Goal: Task Accomplishment & Management: Use online tool/utility

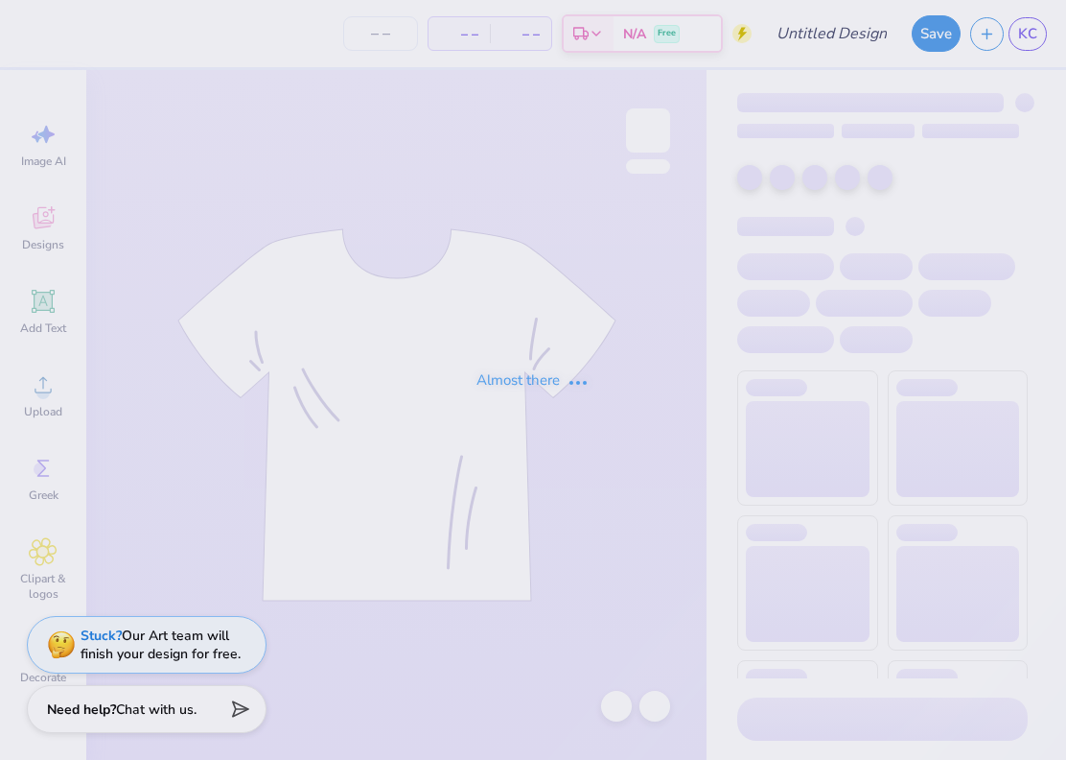
type input "Tri-Hop 2025"
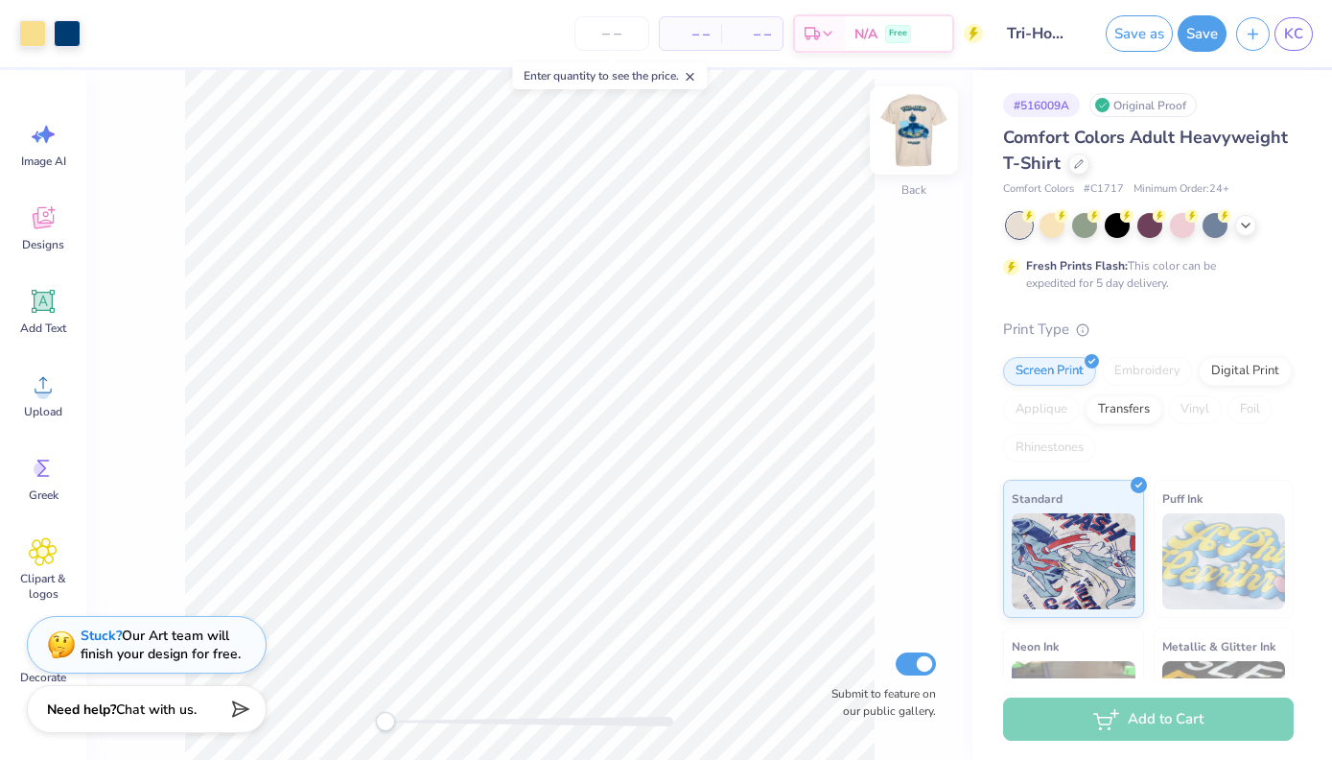
click at [908, 144] on img at bounding box center [914, 130] width 77 height 77
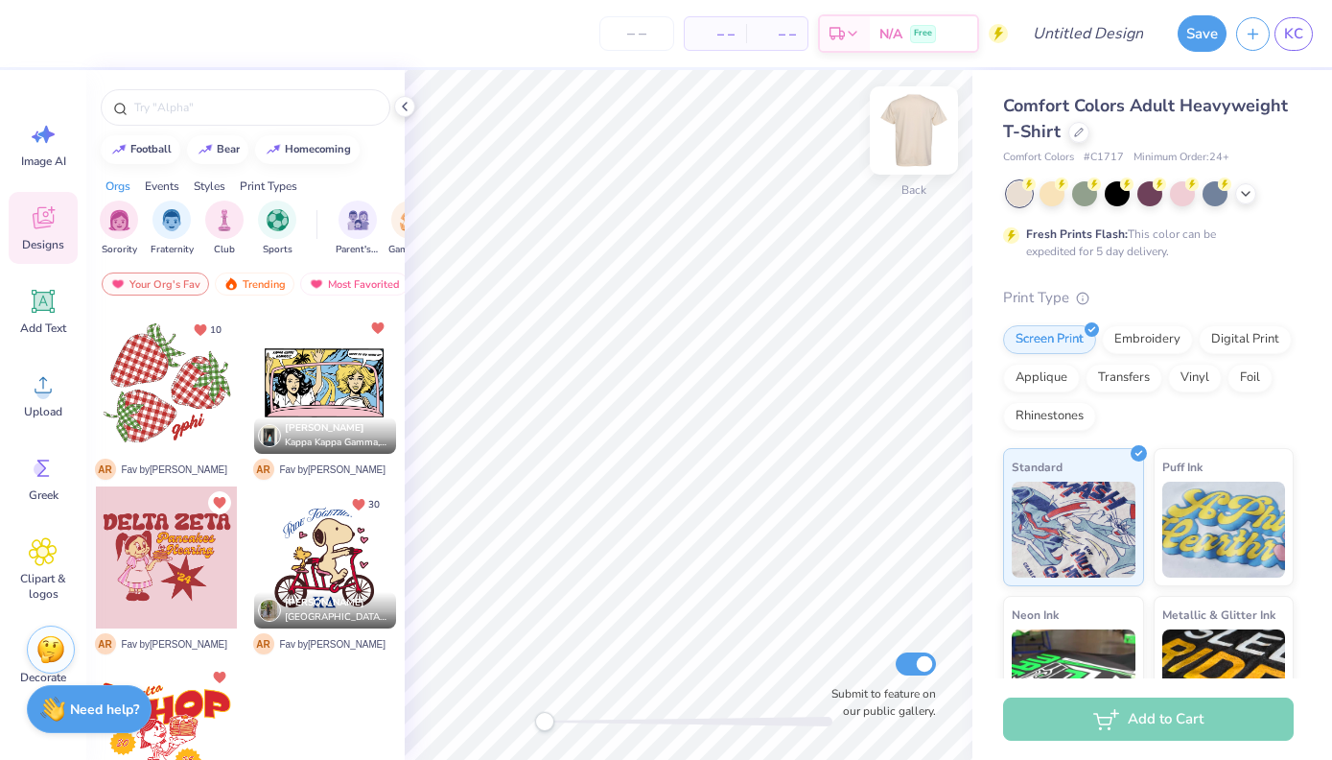
click at [918, 134] on img at bounding box center [914, 130] width 77 height 77
click at [409, 107] on icon at bounding box center [404, 106] width 15 height 15
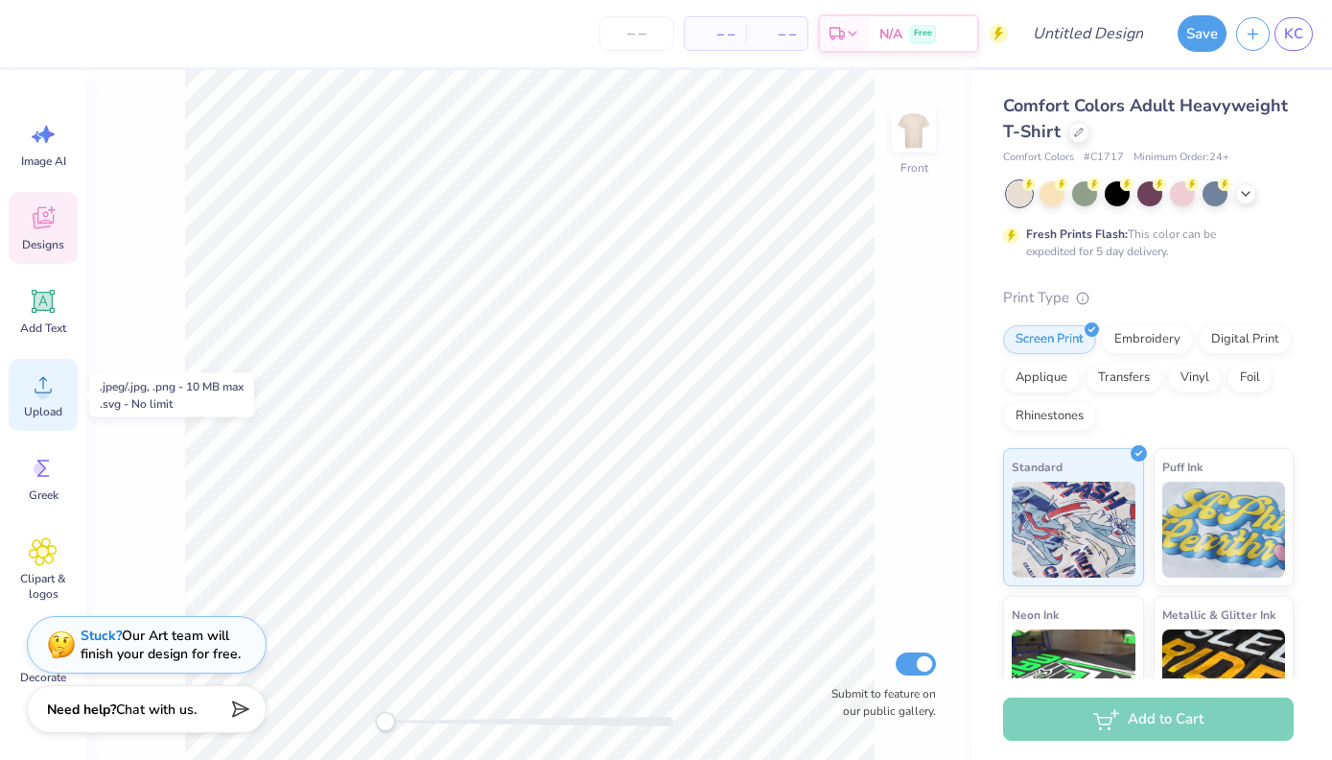
click at [43, 388] on circle at bounding box center [42, 392] width 13 height 13
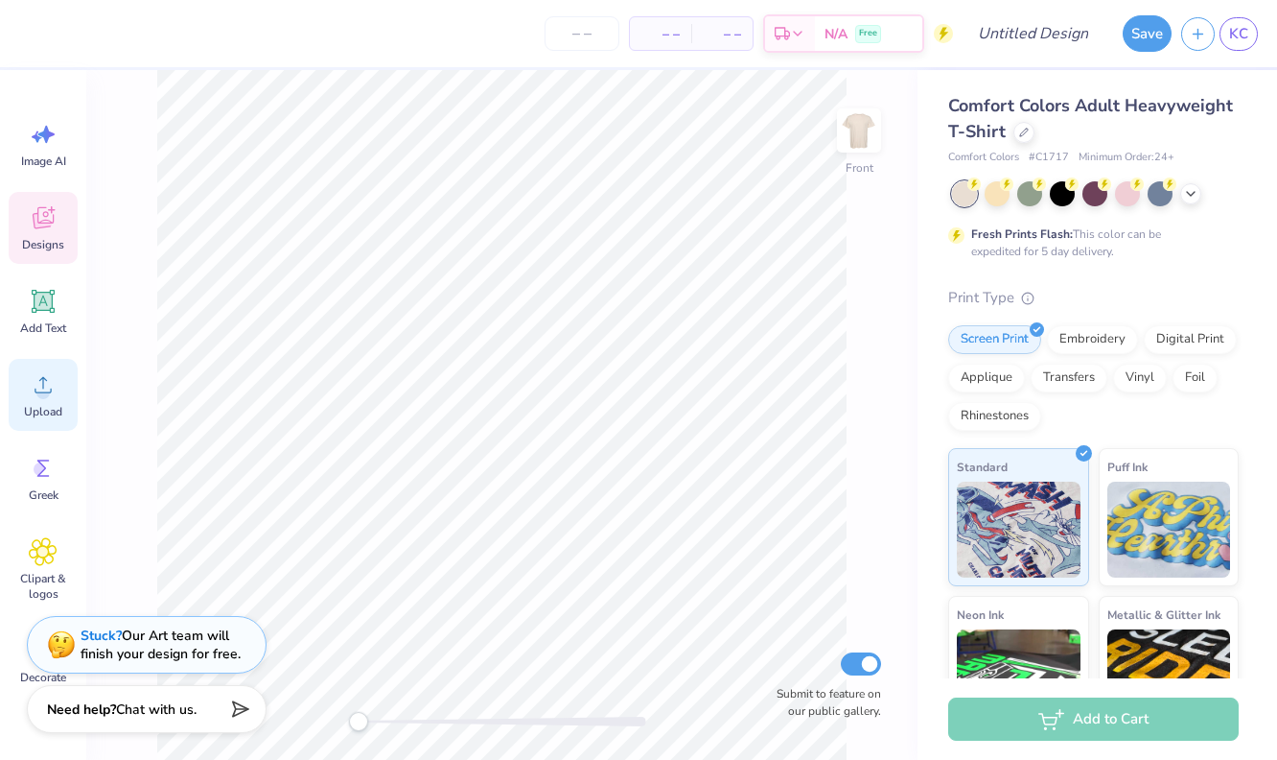
click at [51, 391] on icon at bounding box center [43, 385] width 17 height 16
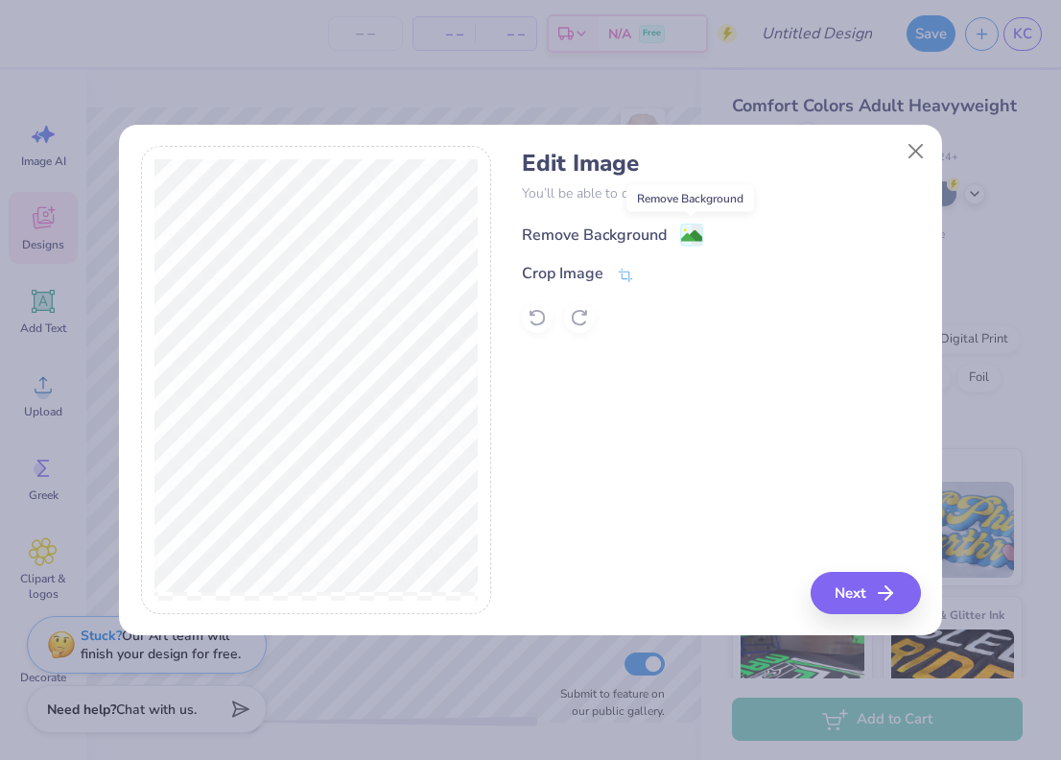
click at [686, 233] on image at bounding box center [691, 235] width 21 height 21
click at [910, 157] on button "Close" at bounding box center [916, 150] width 36 height 36
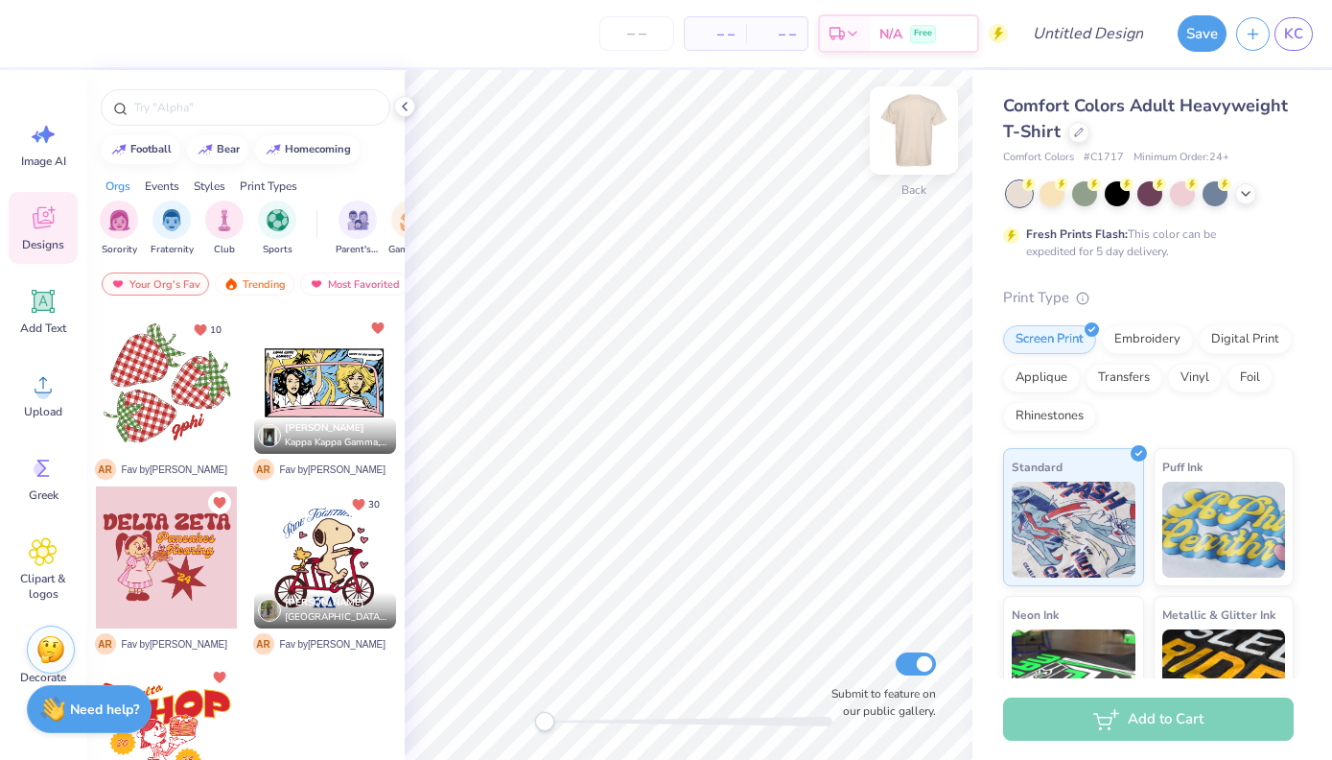
click at [921, 139] on img at bounding box center [914, 130] width 77 height 77
click at [403, 106] on polyline at bounding box center [405, 107] width 4 height 8
click at [1249, 199] on div at bounding box center [1245, 191] width 21 height 21
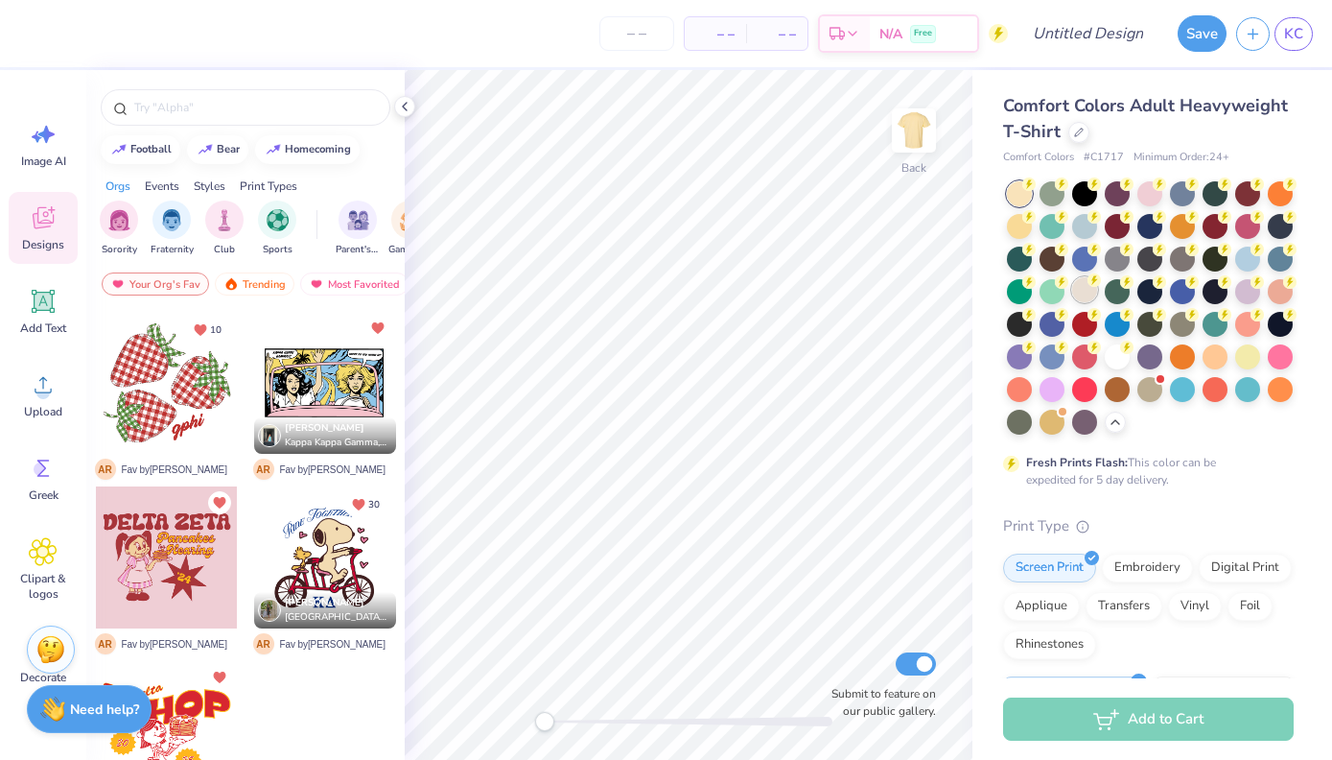
click at [1084, 296] on div at bounding box center [1084, 289] width 25 height 25
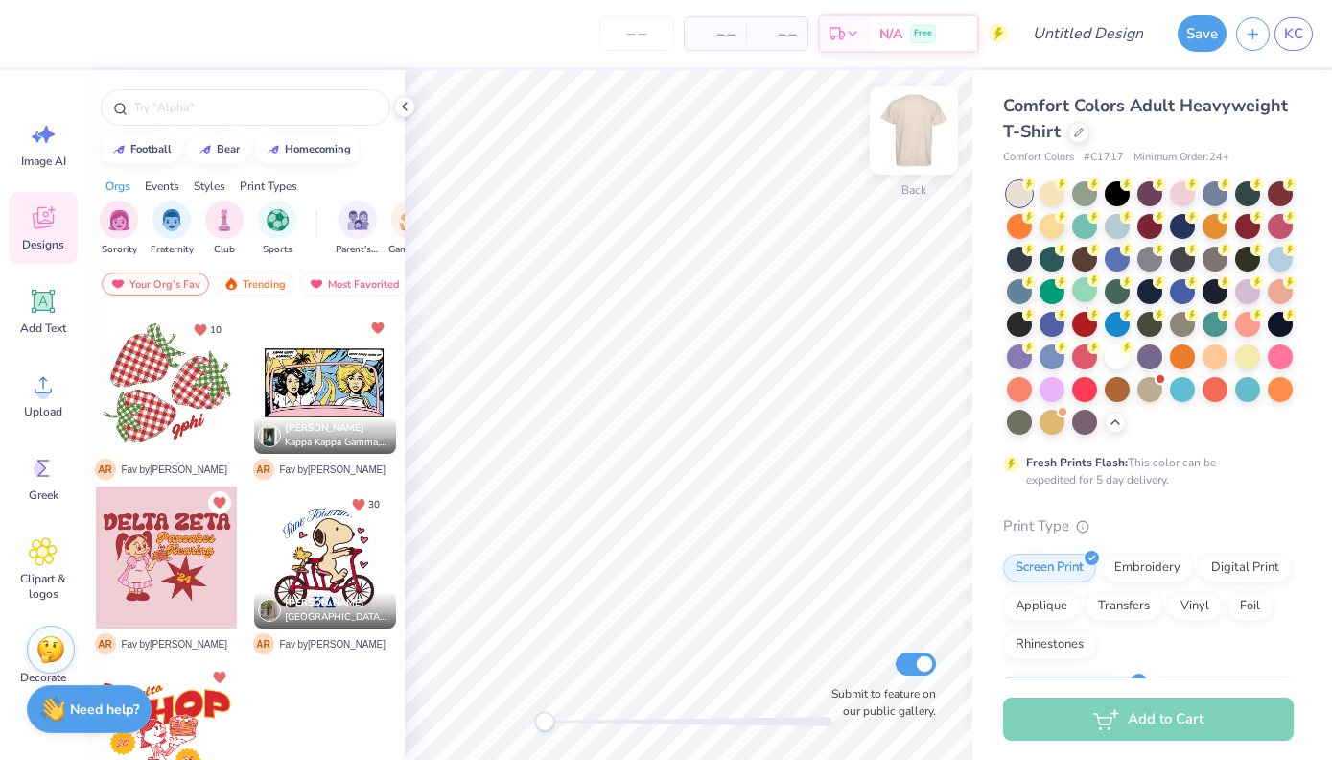
click at [895, 147] on img at bounding box center [914, 130] width 77 height 77
click at [44, 388] on circle at bounding box center [42, 392] width 13 height 13
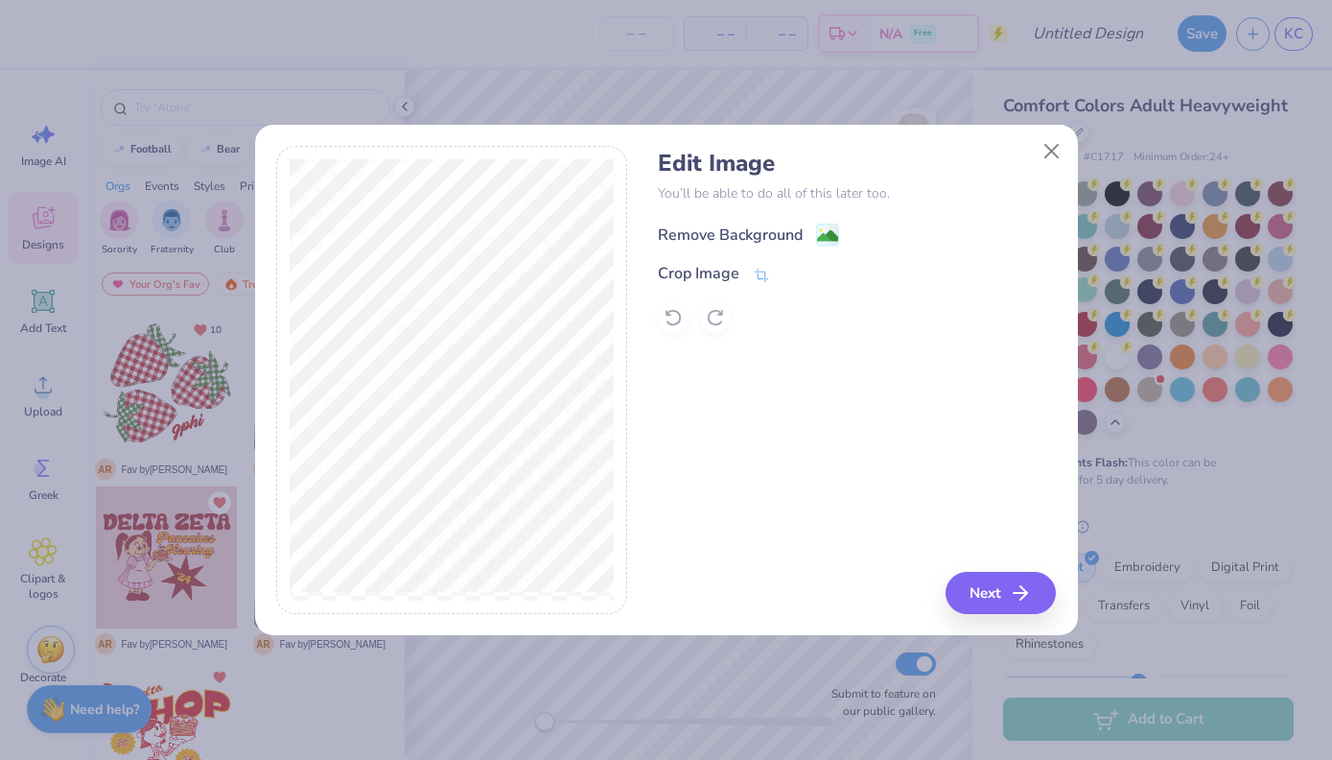
click at [819, 231] on circle at bounding box center [820, 230] width 3 height 3
click at [975, 588] on button "Next" at bounding box center [1003, 593] width 110 height 42
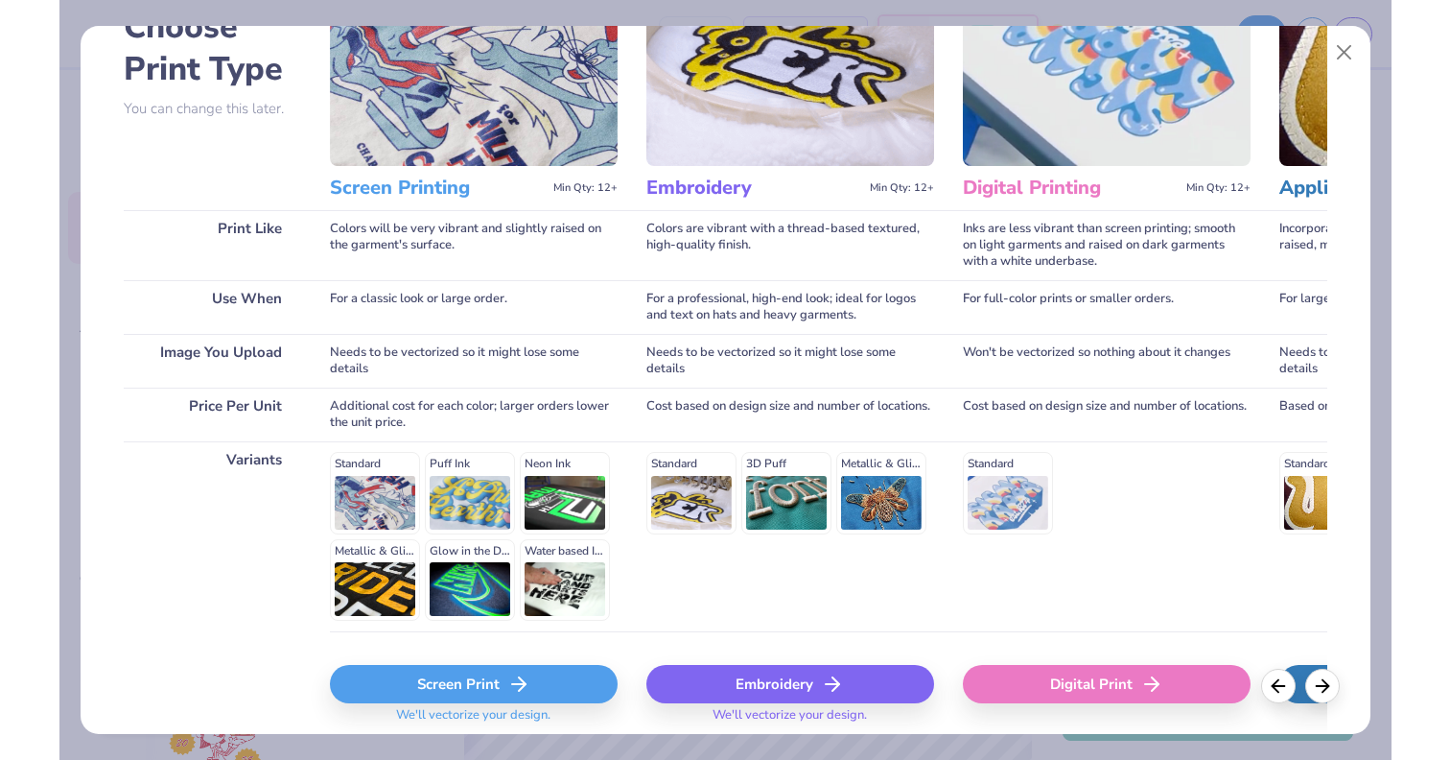
scroll to position [197, 0]
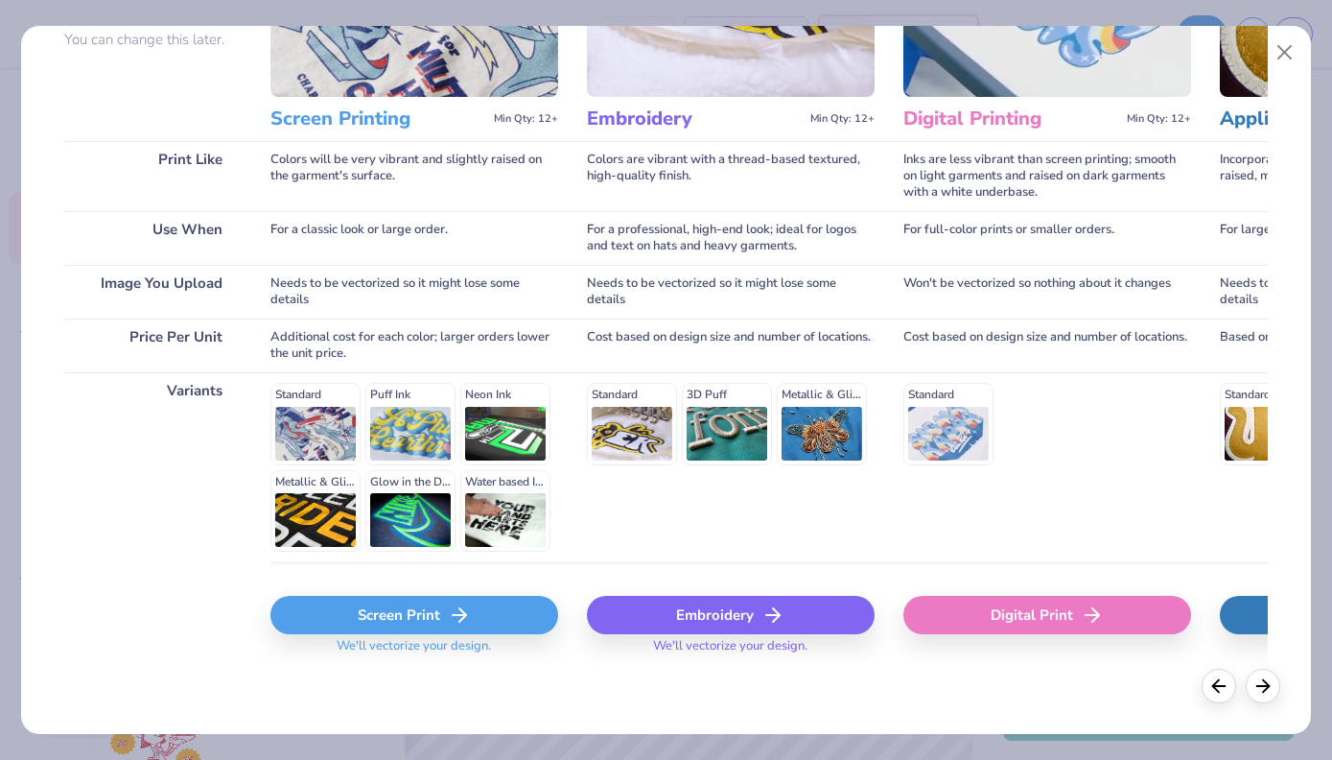
click at [408, 611] on div "Screen Print" at bounding box center [414, 615] width 288 height 38
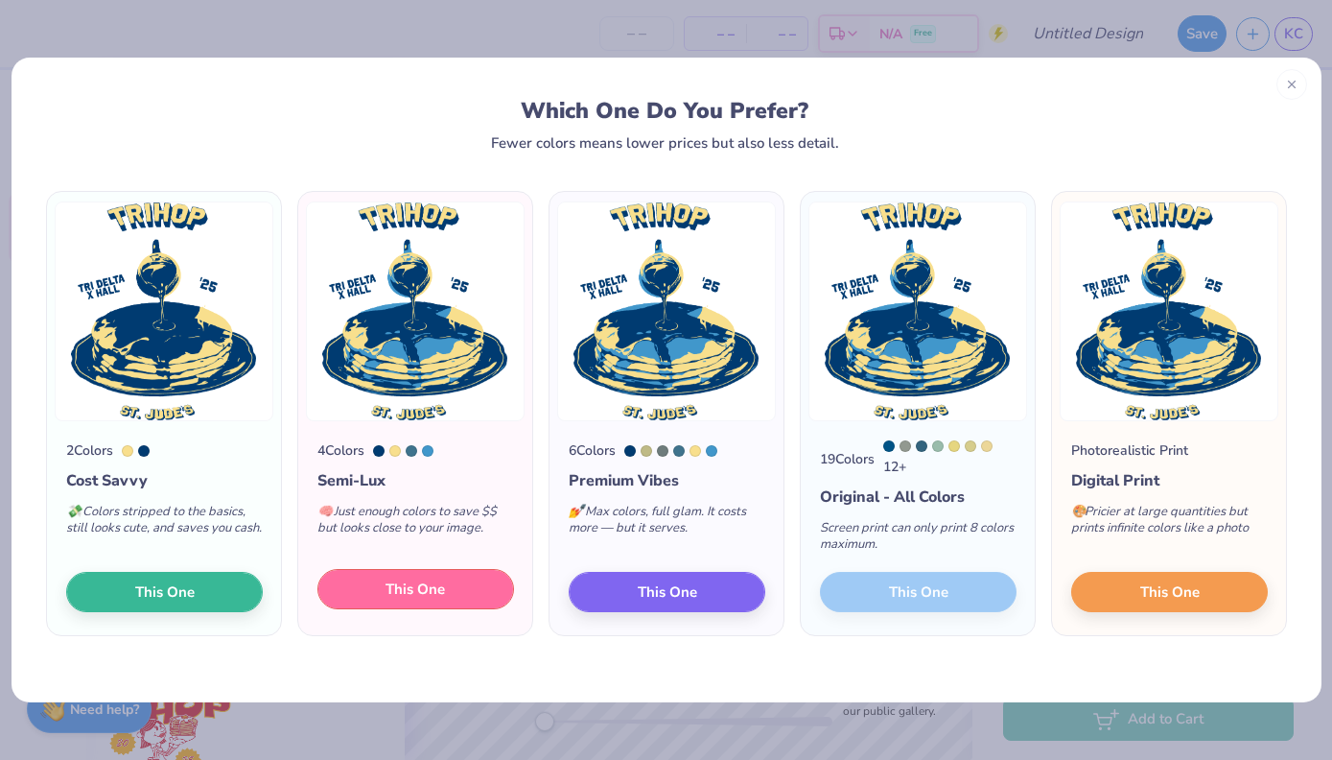
click at [440, 591] on span "This One" at bounding box center [415, 589] width 59 height 22
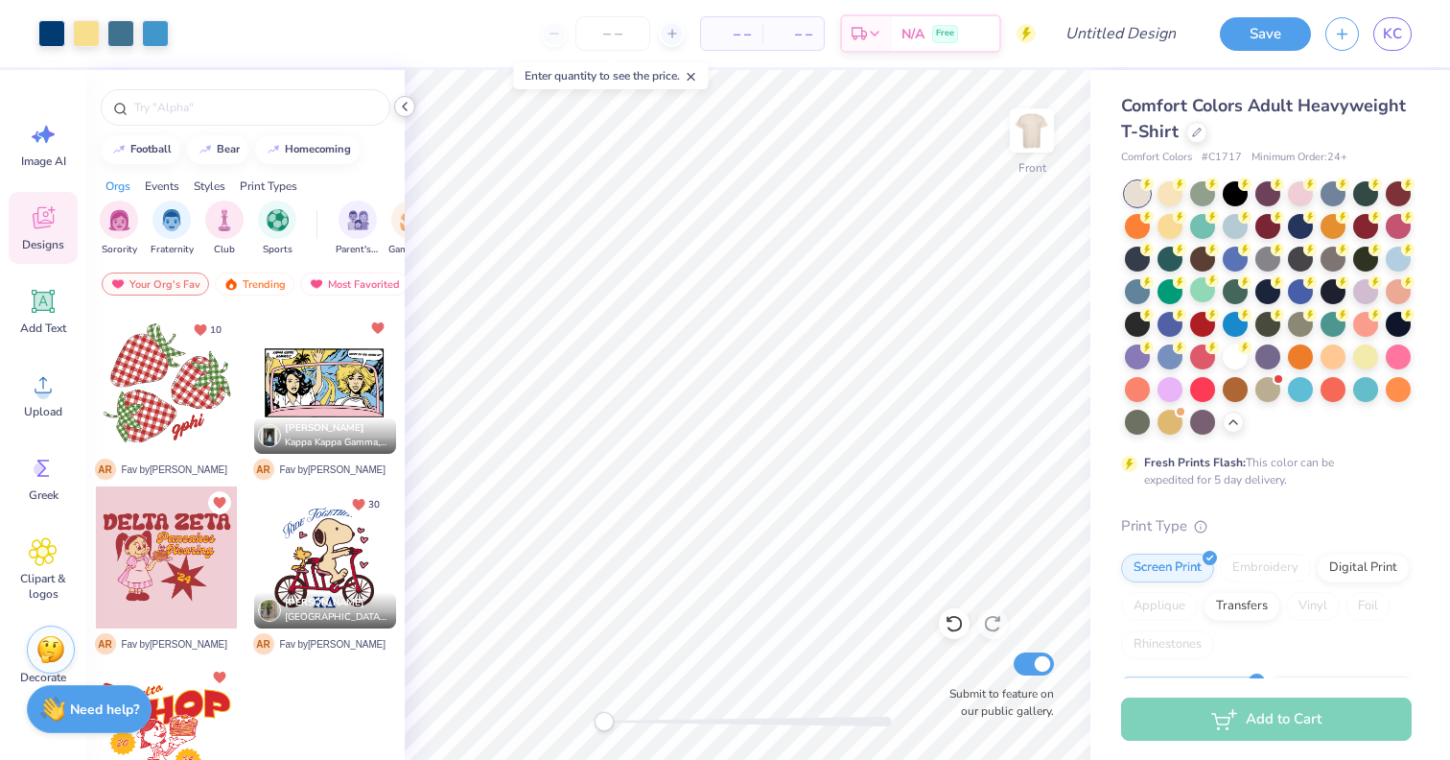
click at [406, 109] on polyline at bounding box center [405, 107] width 4 height 8
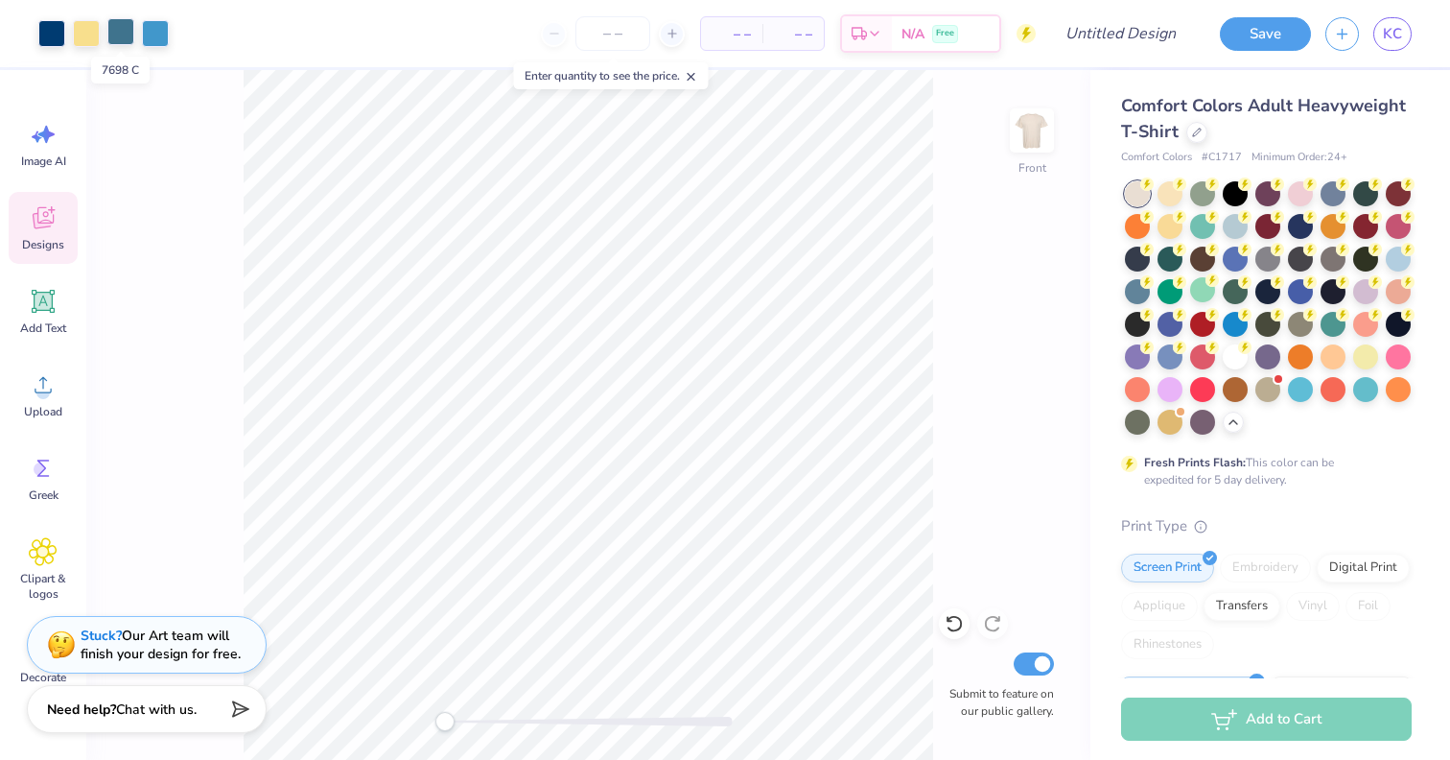
click at [117, 32] on div at bounding box center [120, 31] width 27 height 27
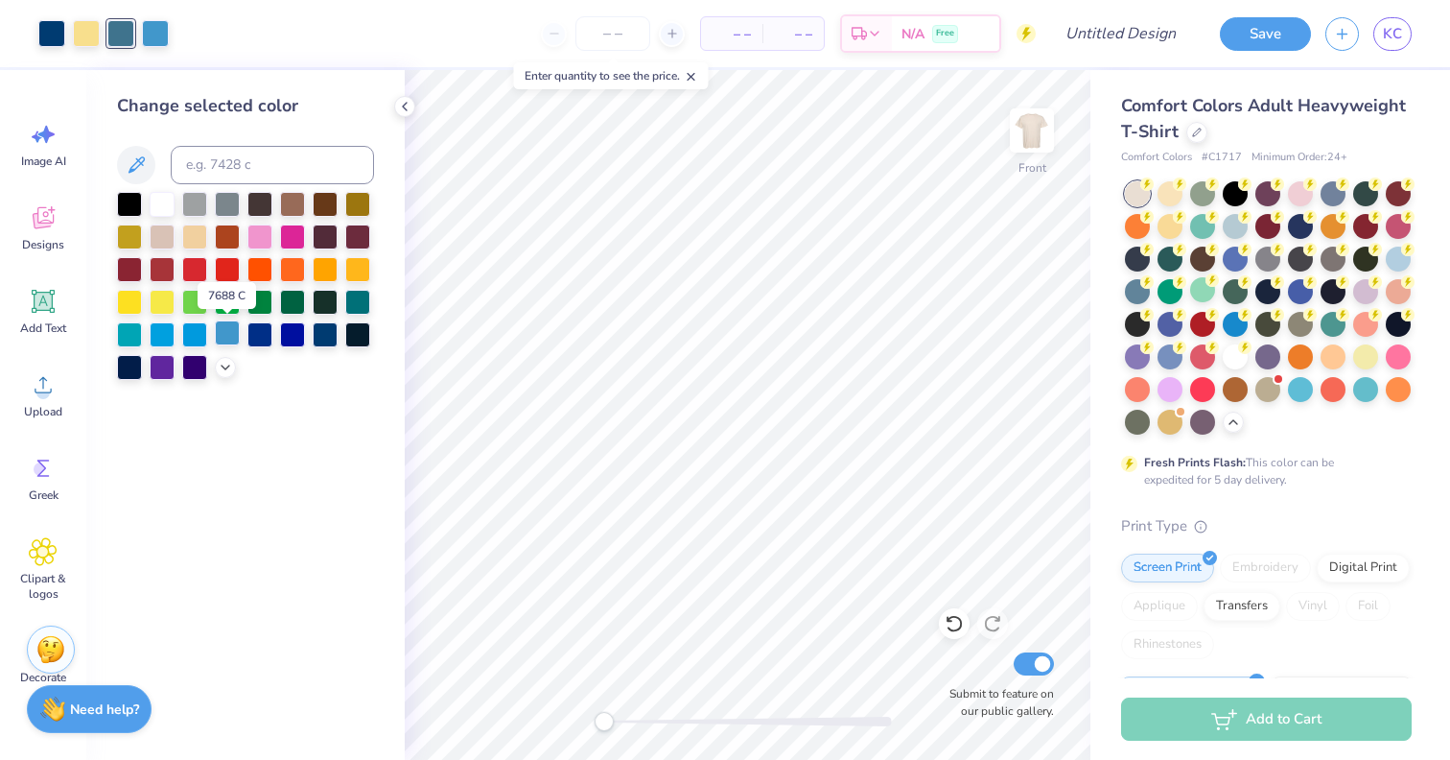
click at [226, 333] on div at bounding box center [227, 332] width 25 height 25
click at [322, 338] on div at bounding box center [325, 332] width 25 height 25
click at [955, 626] on icon at bounding box center [954, 623] width 19 height 19
click at [227, 334] on div at bounding box center [227, 332] width 25 height 25
click at [958, 620] on icon at bounding box center [954, 623] width 19 height 19
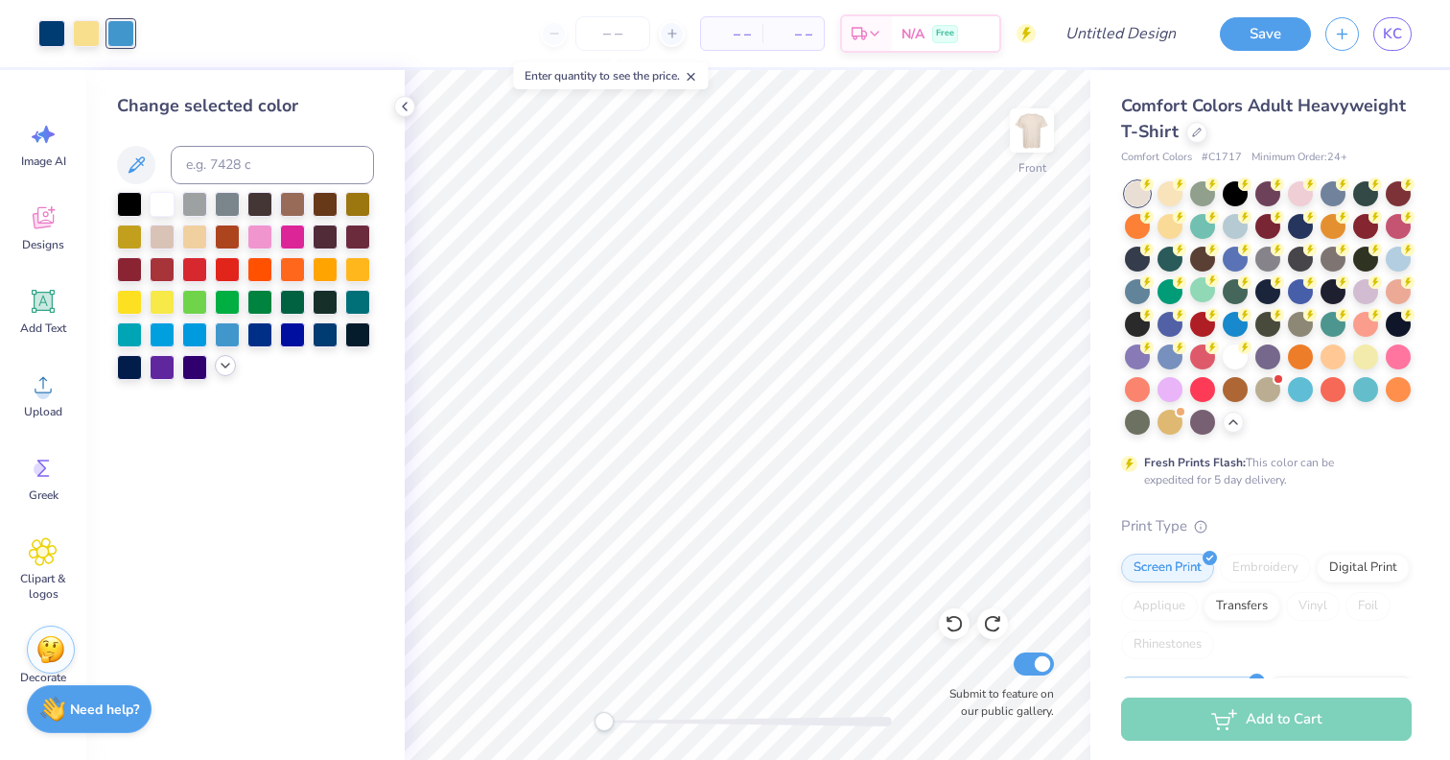
click at [232, 367] on icon at bounding box center [225, 365] width 15 height 15
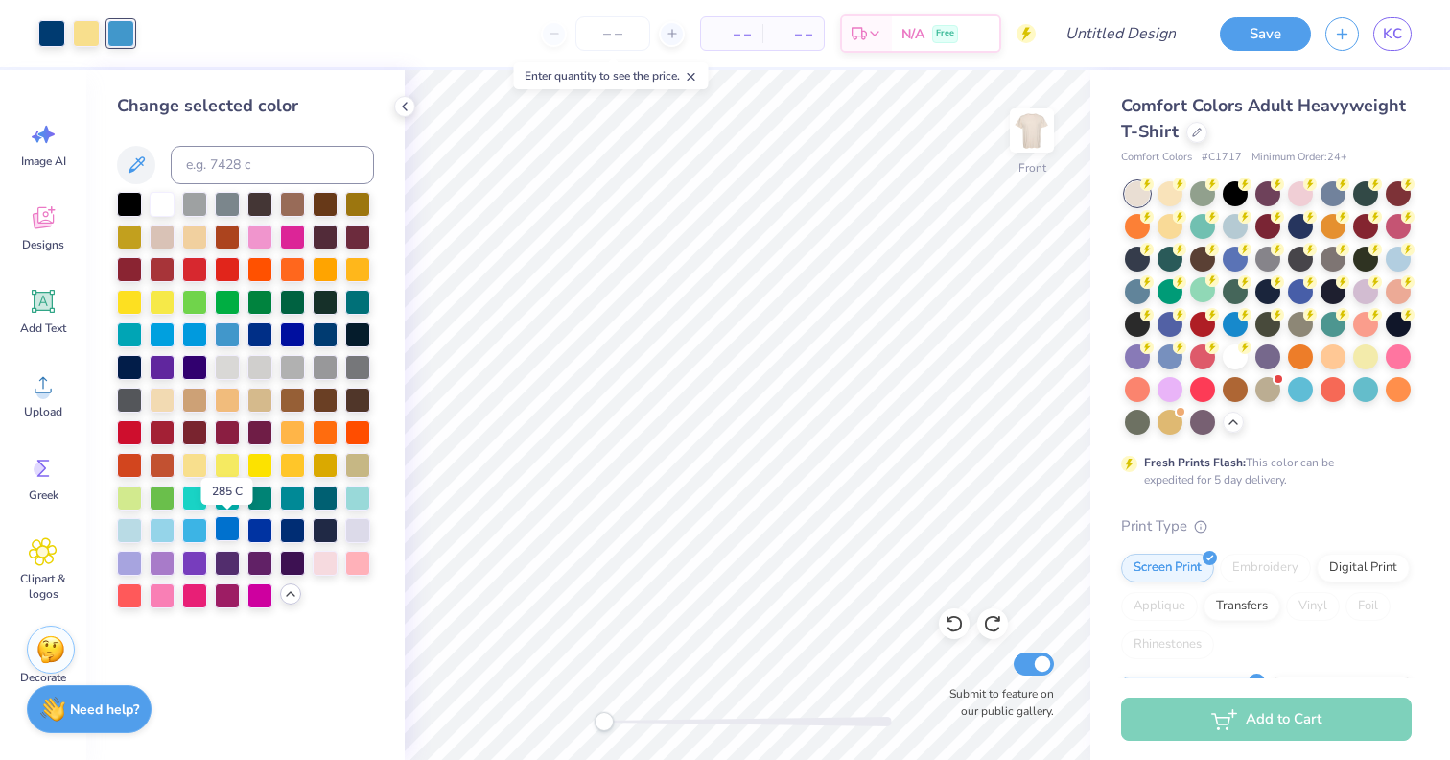
click at [228, 527] on div at bounding box center [227, 528] width 25 height 25
click at [53, 29] on div at bounding box center [51, 31] width 27 height 27
click at [222, 533] on div at bounding box center [227, 528] width 25 height 25
click at [950, 624] on icon at bounding box center [954, 623] width 19 height 19
click at [324, 336] on div at bounding box center [325, 332] width 25 height 25
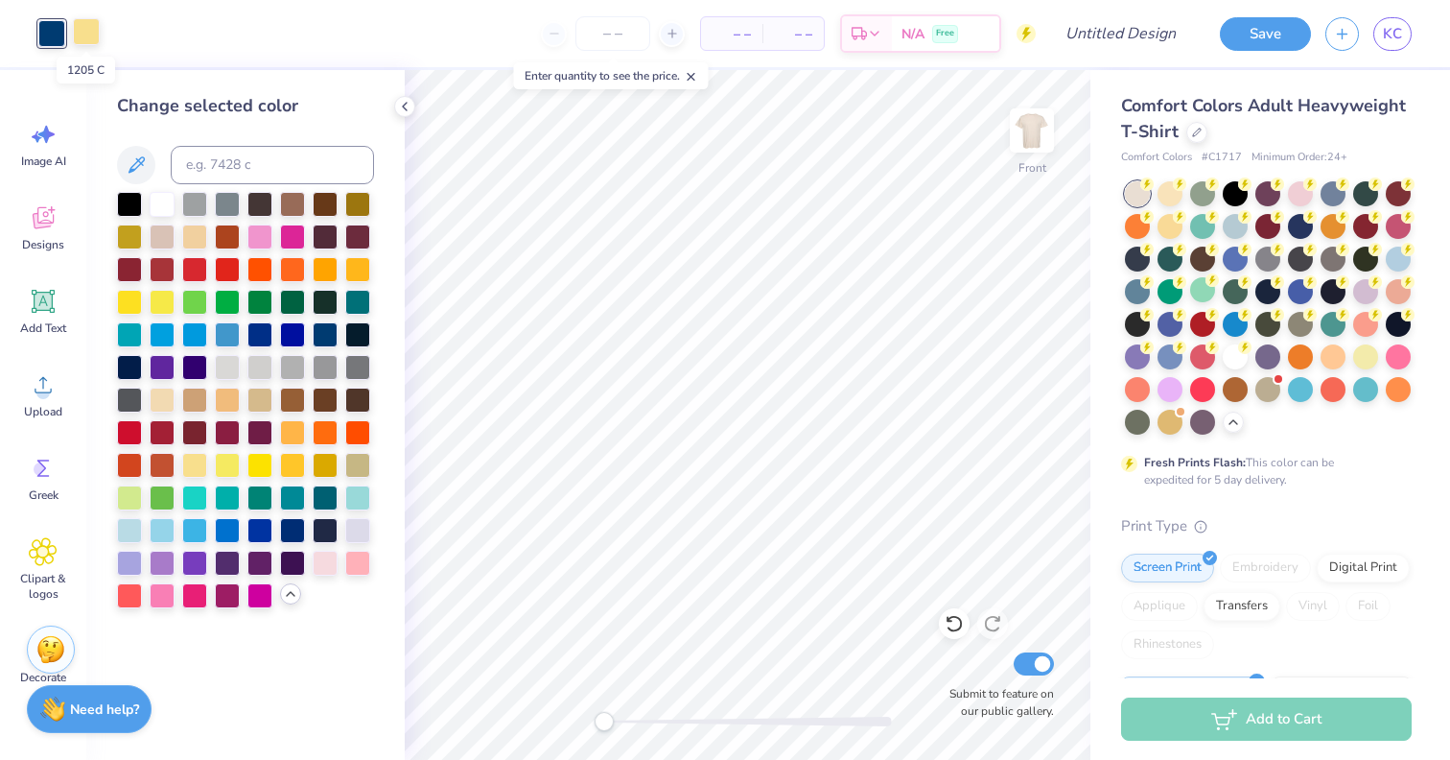
click at [84, 32] on div at bounding box center [86, 31] width 27 height 27
click at [157, 404] on div at bounding box center [162, 398] width 25 height 25
click at [194, 464] on div at bounding box center [194, 463] width 25 height 25
click at [233, 471] on div at bounding box center [227, 463] width 25 height 25
click at [198, 464] on div at bounding box center [194, 463] width 25 height 25
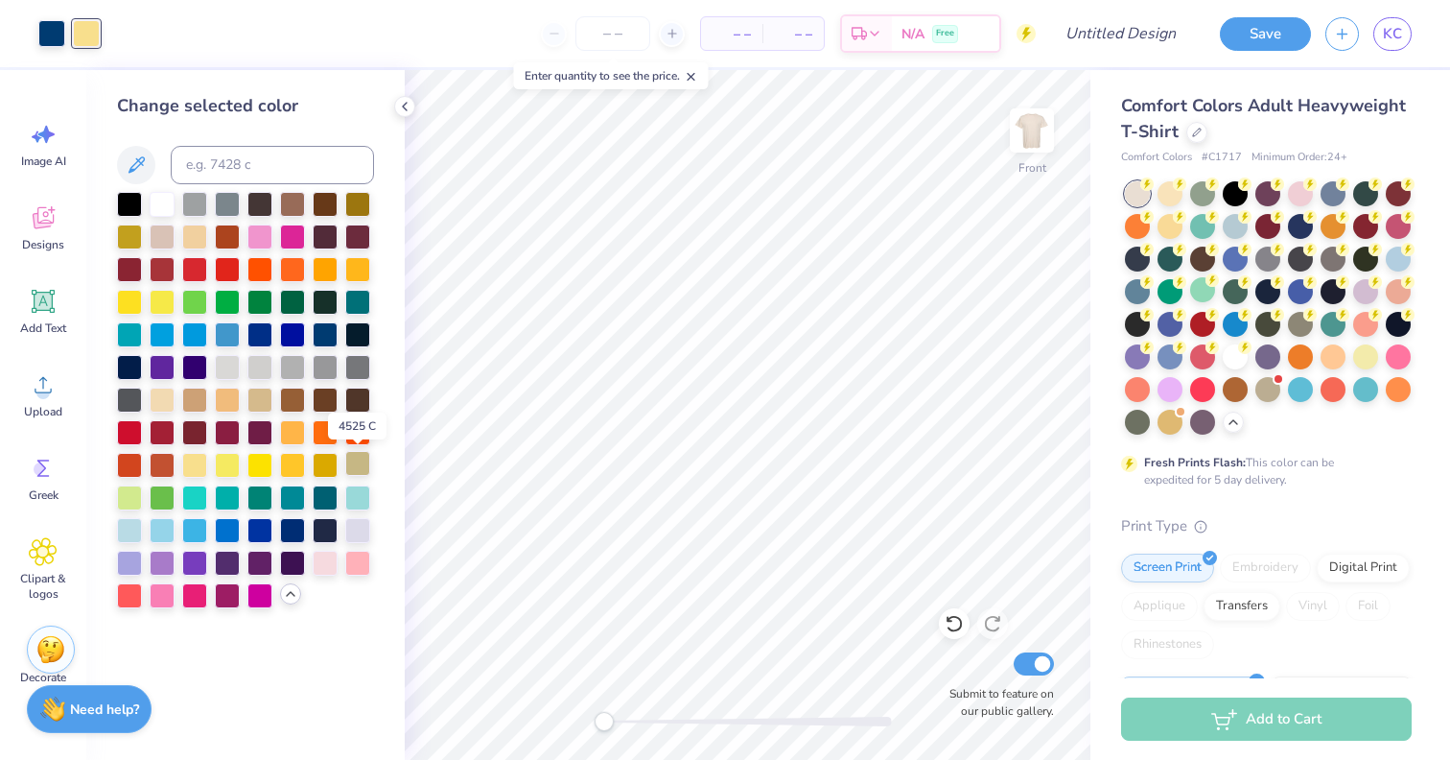
click at [358, 472] on div at bounding box center [357, 463] width 25 height 25
click at [193, 463] on div at bounding box center [194, 463] width 25 height 25
click at [943, 621] on div at bounding box center [954, 623] width 31 height 31
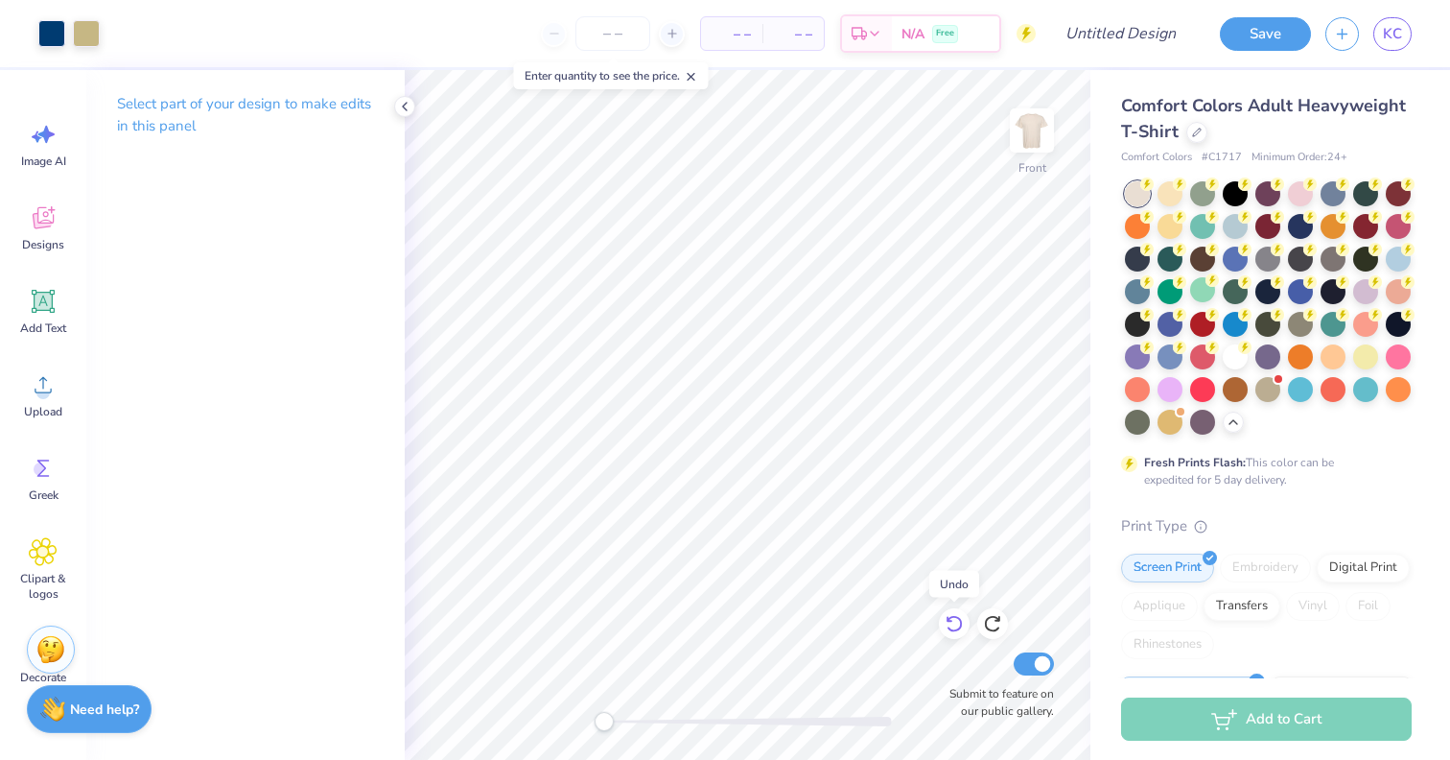
click at [949, 621] on icon at bounding box center [950, 620] width 4 height 4
click at [950, 621] on icon at bounding box center [954, 623] width 19 height 19
click at [953, 621] on icon at bounding box center [954, 623] width 19 height 19
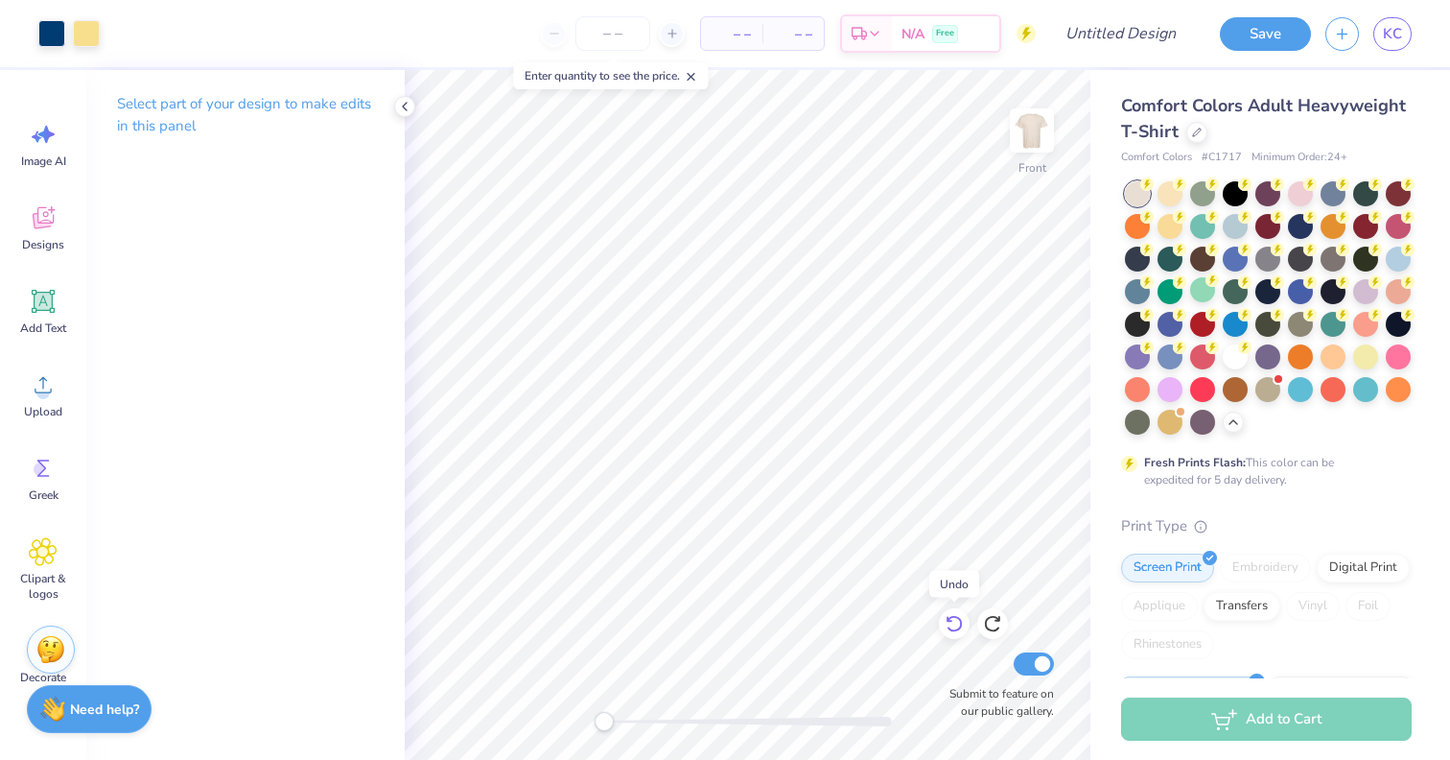
click at [953, 622] on icon at bounding box center [954, 623] width 19 height 19
click at [402, 110] on icon at bounding box center [404, 106] width 15 height 15
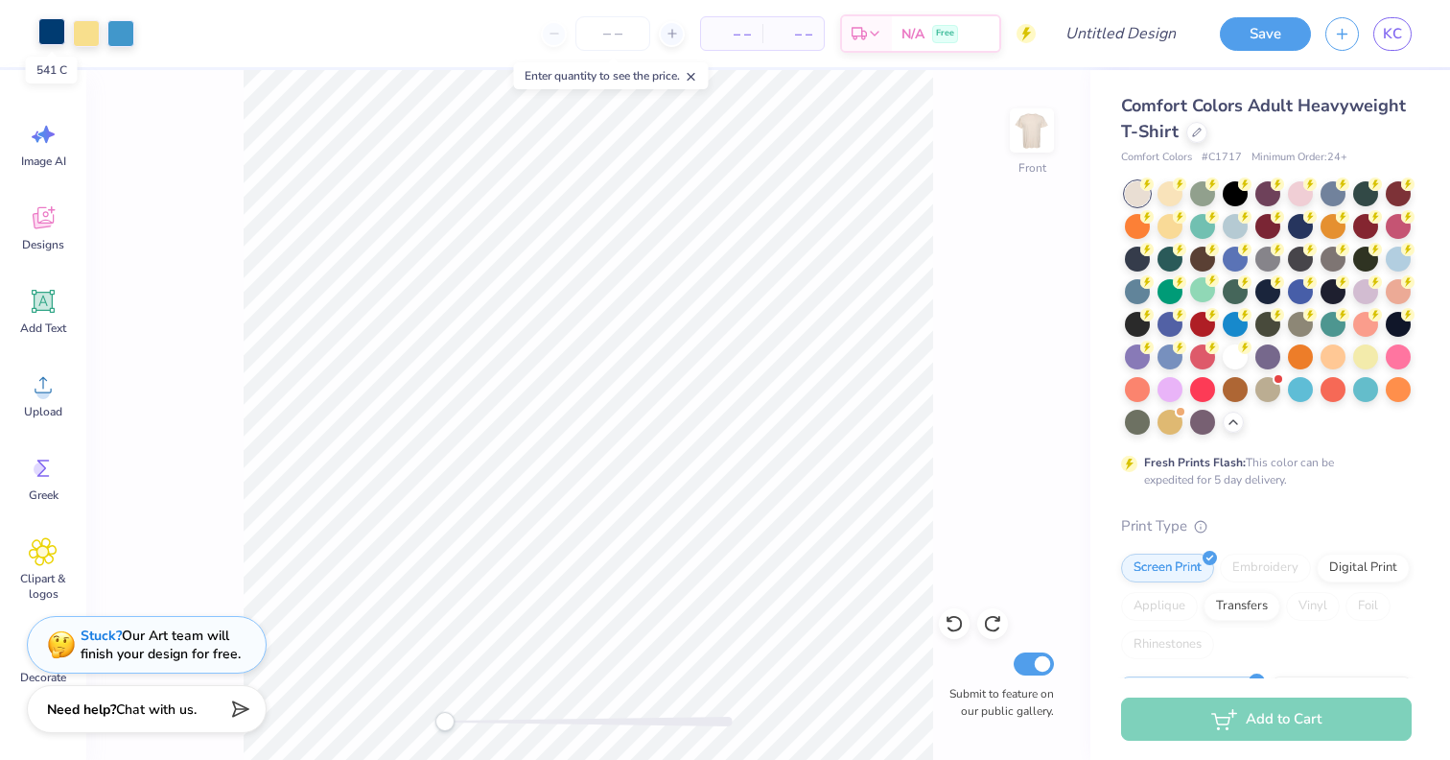
click at [54, 33] on div at bounding box center [51, 31] width 27 height 27
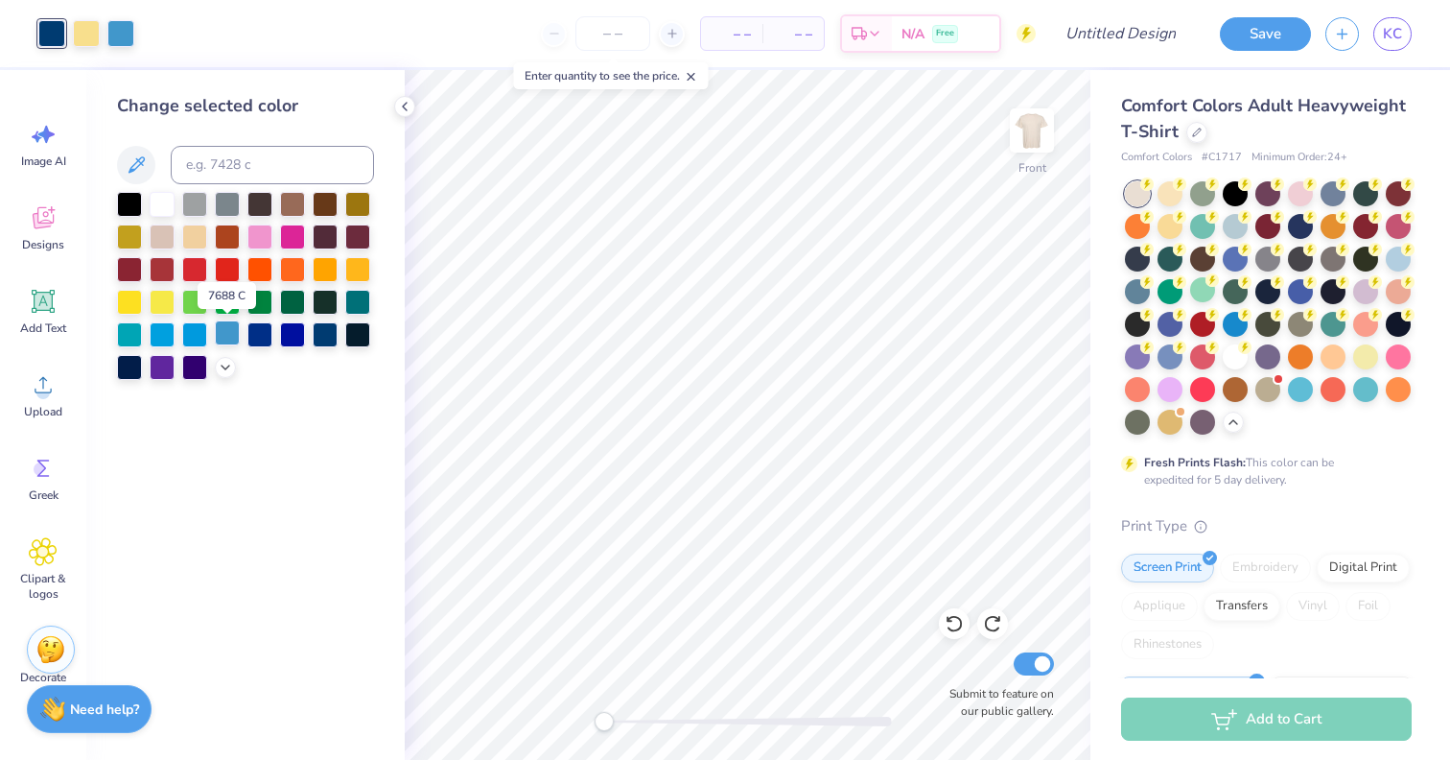
click at [226, 339] on div at bounding box center [227, 332] width 25 height 25
click at [957, 628] on icon at bounding box center [954, 623] width 19 height 19
click at [319, 336] on div at bounding box center [325, 332] width 25 height 25
click at [355, 307] on div at bounding box center [357, 300] width 25 height 25
click at [81, 27] on div at bounding box center [86, 31] width 27 height 27
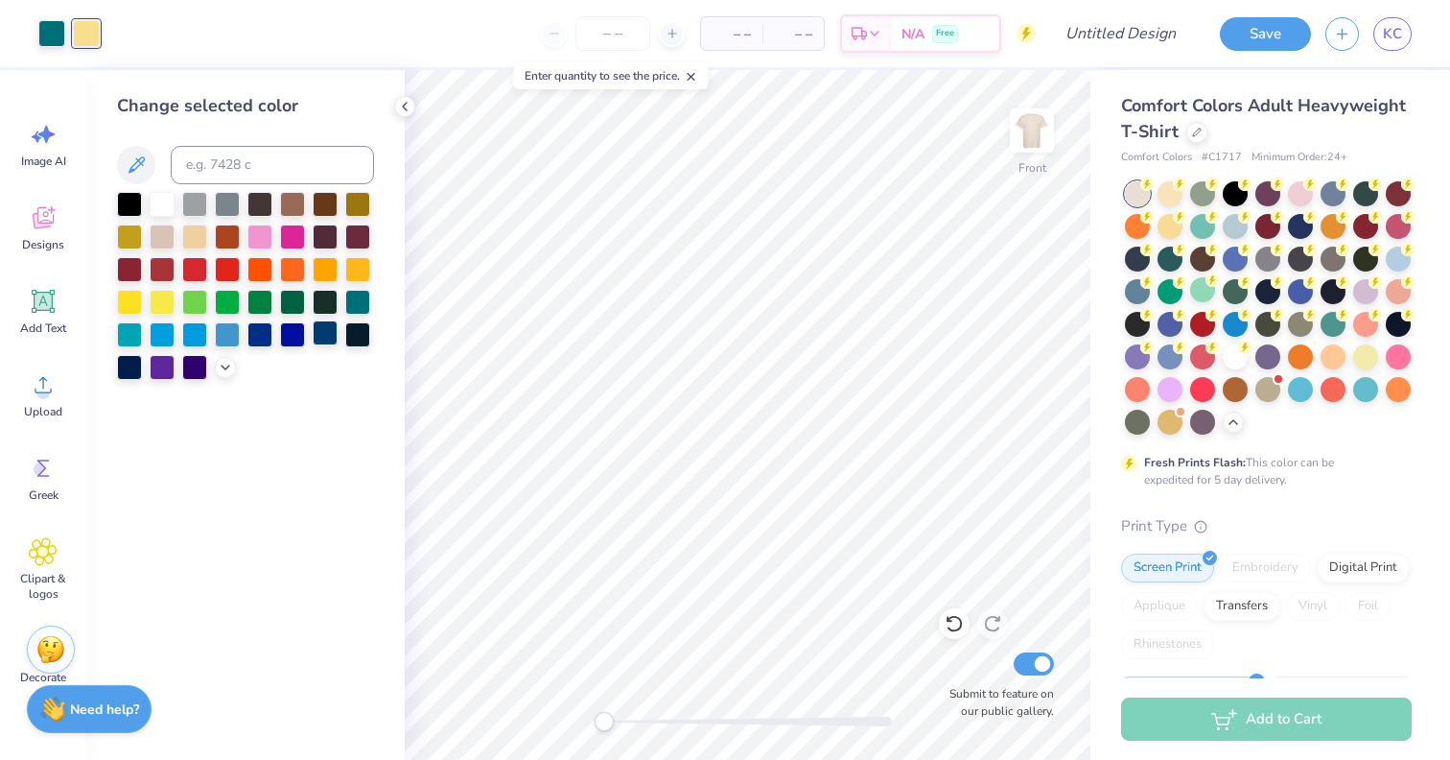
click at [322, 337] on div at bounding box center [325, 332] width 25 height 25
click at [52, 30] on div at bounding box center [51, 31] width 27 height 27
click at [219, 367] on icon at bounding box center [225, 365] width 15 height 15
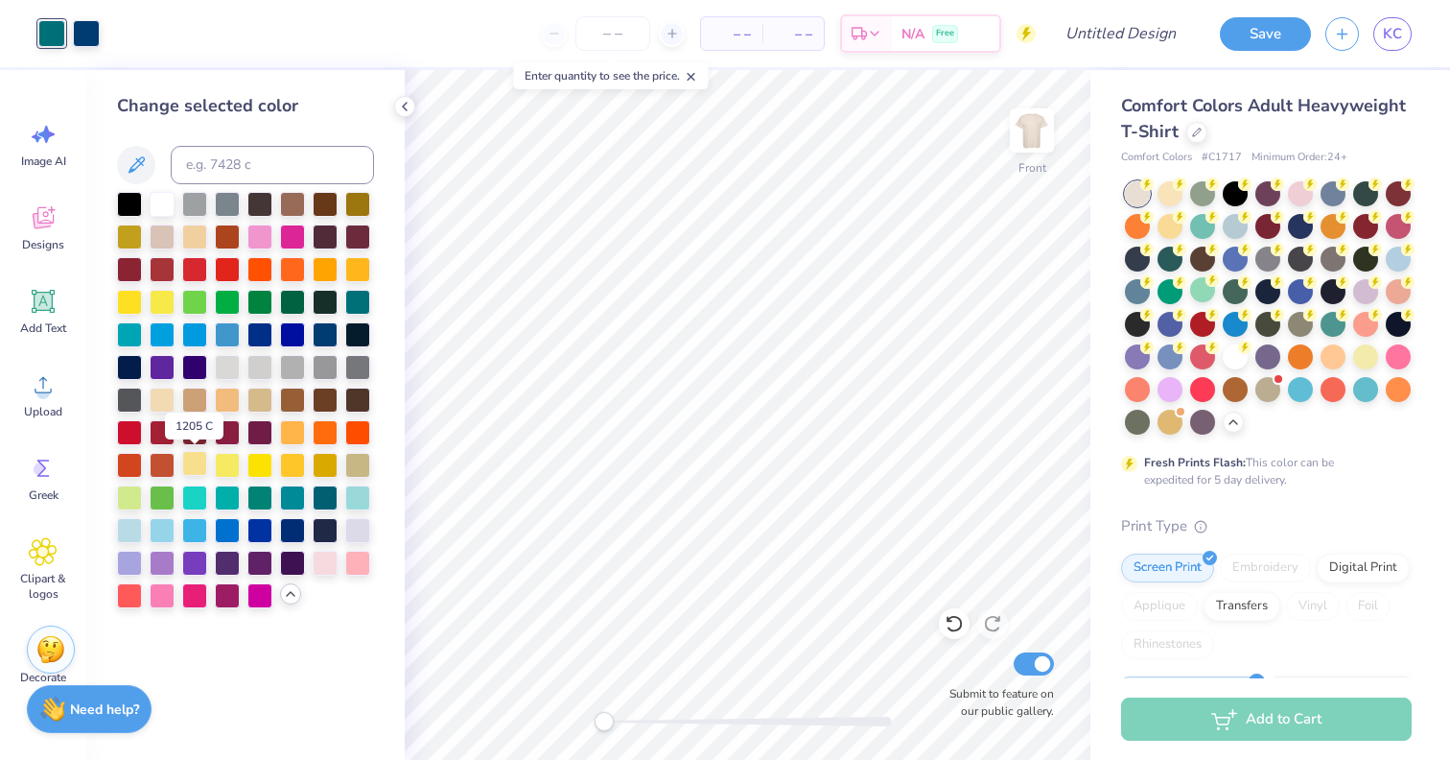
click at [198, 467] on div at bounding box center [194, 463] width 25 height 25
click at [319, 334] on div at bounding box center [325, 332] width 25 height 25
click at [960, 625] on icon at bounding box center [954, 624] width 16 height 17
click at [49, 33] on div at bounding box center [51, 31] width 27 height 27
click at [320, 364] on div at bounding box center [325, 365] width 25 height 25
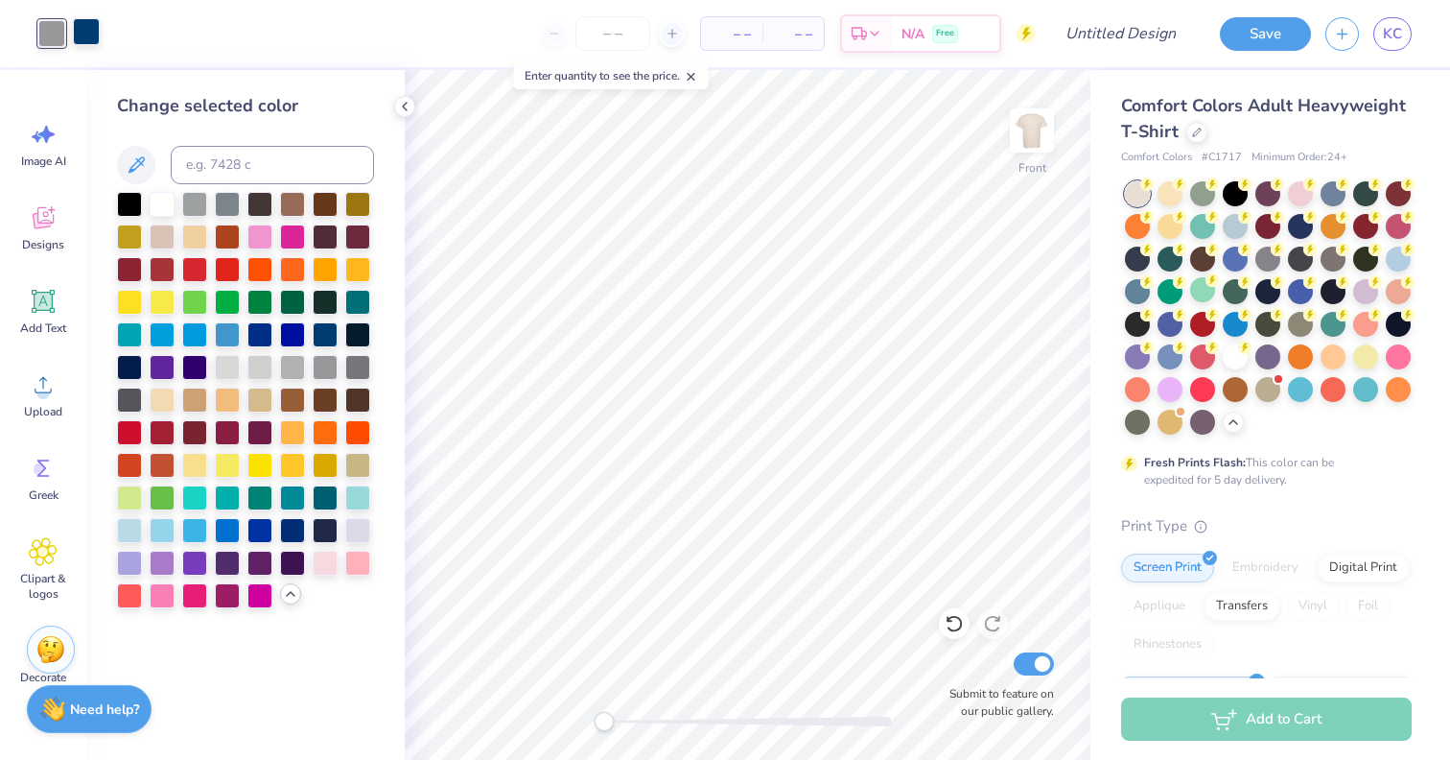
click at [82, 36] on div at bounding box center [86, 31] width 27 height 27
click at [199, 456] on div at bounding box center [194, 463] width 25 height 25
click at [51, 35] on div at bounding box center [51, 31] width 27 height 27
click at [292, 530] on div at bounding box center [292, 528] width 25 height 25
click at [269, 533] on div at bounding box center [259, 528] width 25 height 25
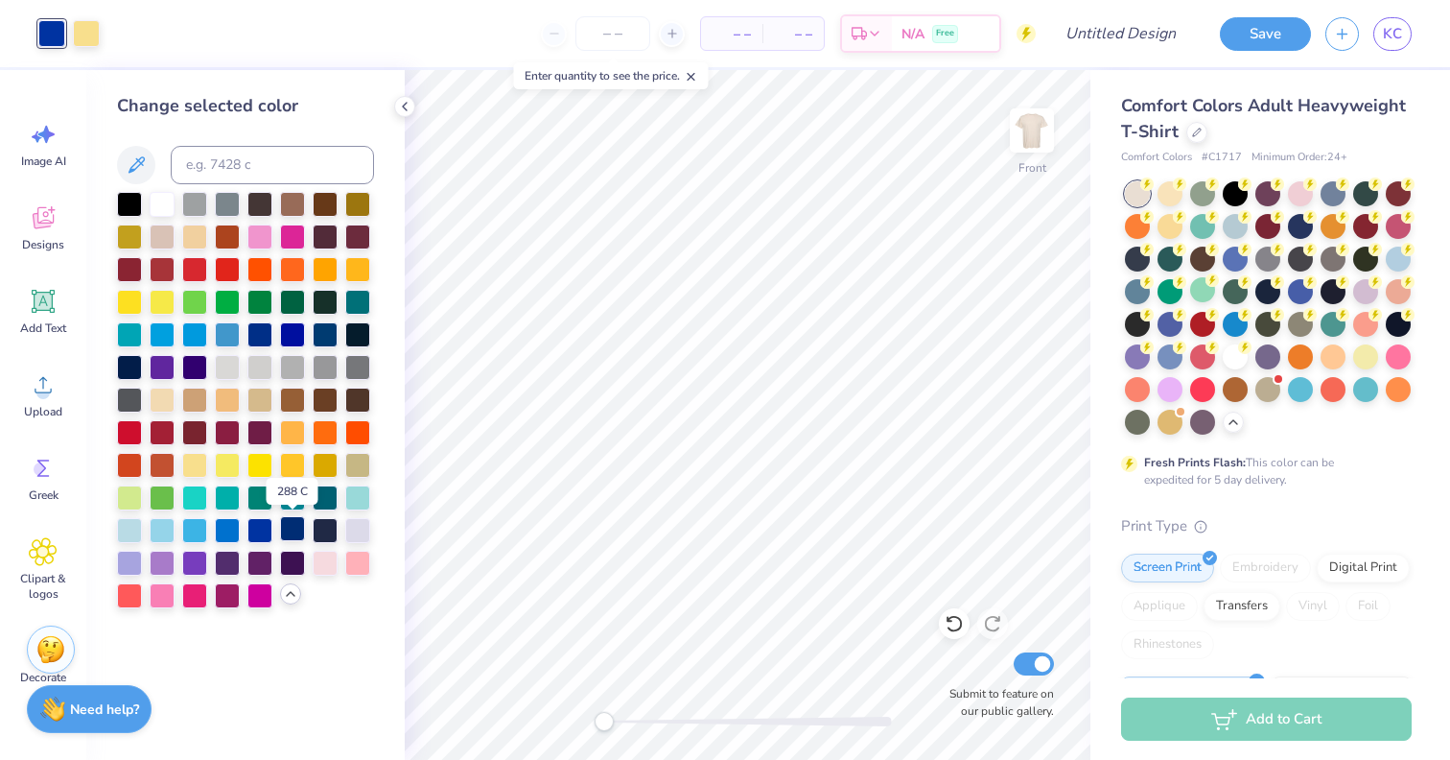
click at [288, 530] on div at bounding box center [292, 528] width 25 height 25
click at [956, 622] on icon at bounding box center [954, 623] width 19 height 19
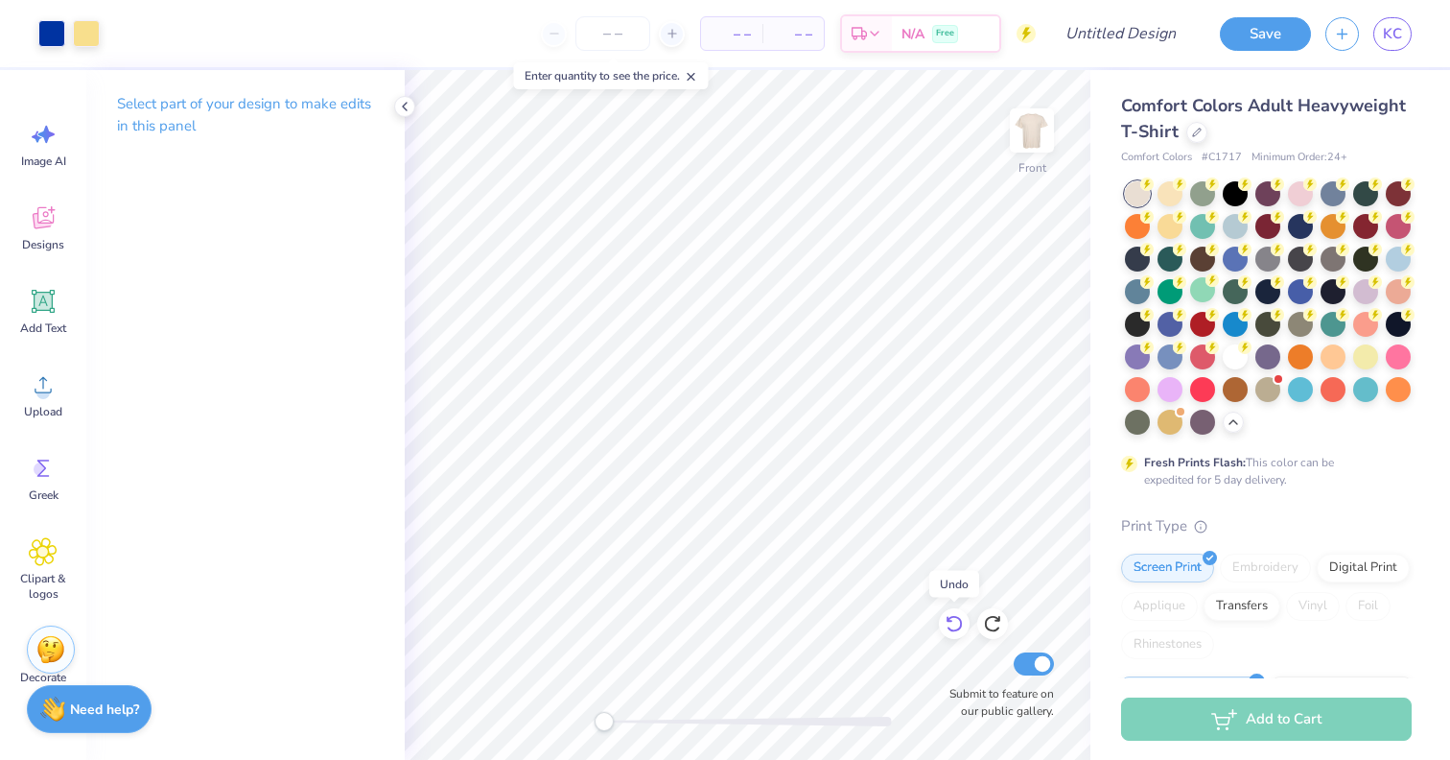
click at [956, 622] on icon at bounding box center [954, 623] width 19 height 19
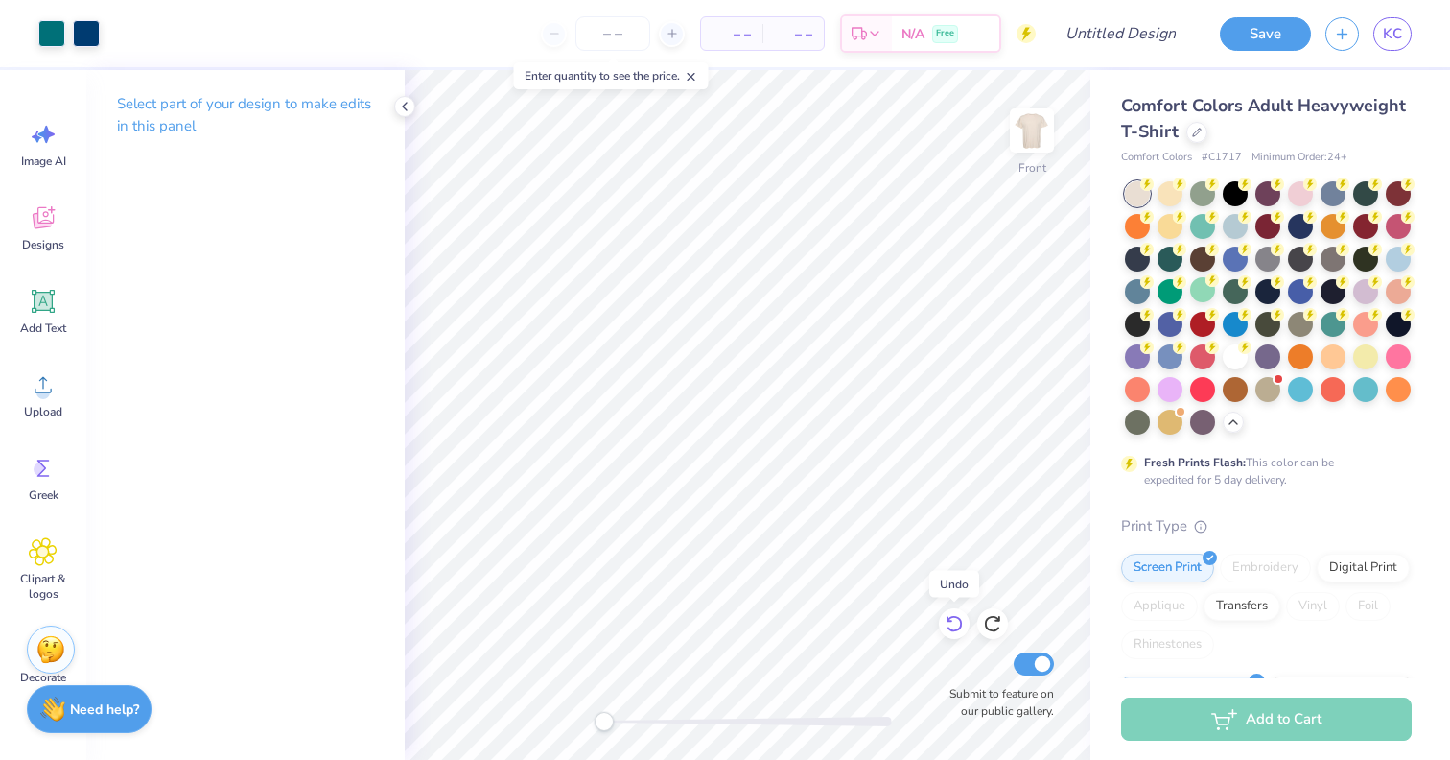
click at [956, 622] on icon at bounding box center [954, 623] width 19 height 19
click at [125, 36] on div at bounding box center [120, 31] width 27 height 27
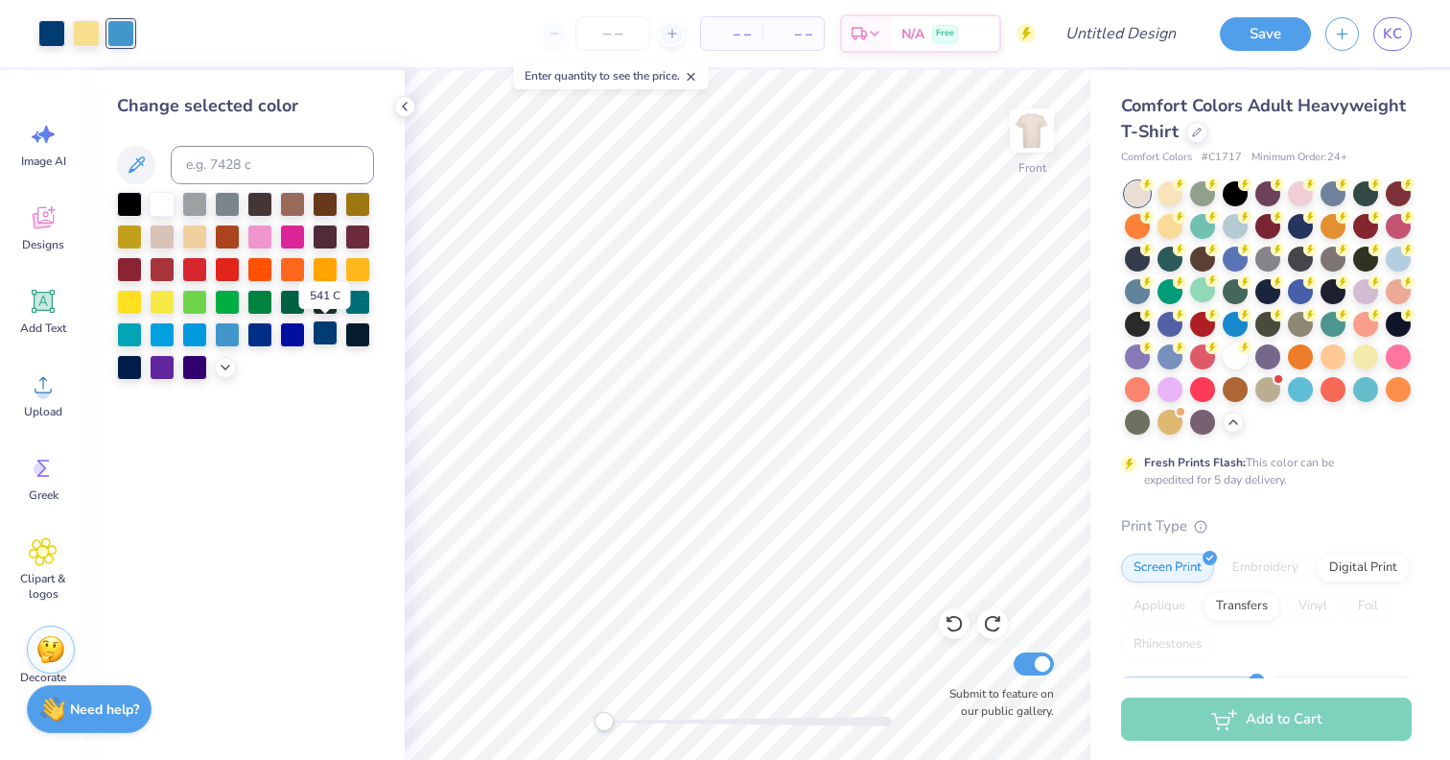
click at [322, 336] on div at bounding box center [325, 332] width 25 height 25
click at [956, 621] on icon at bounding box center [954, 623] width 19 height 19
click at [996, 620] on icon at bounding box center [997, 619] width 4 height 4
click at [956, 624] on icon at bounding box center [954, 623] width 19 height 19
click at [119, 30] on div at bounding box center [120, 31] width 27 height 27
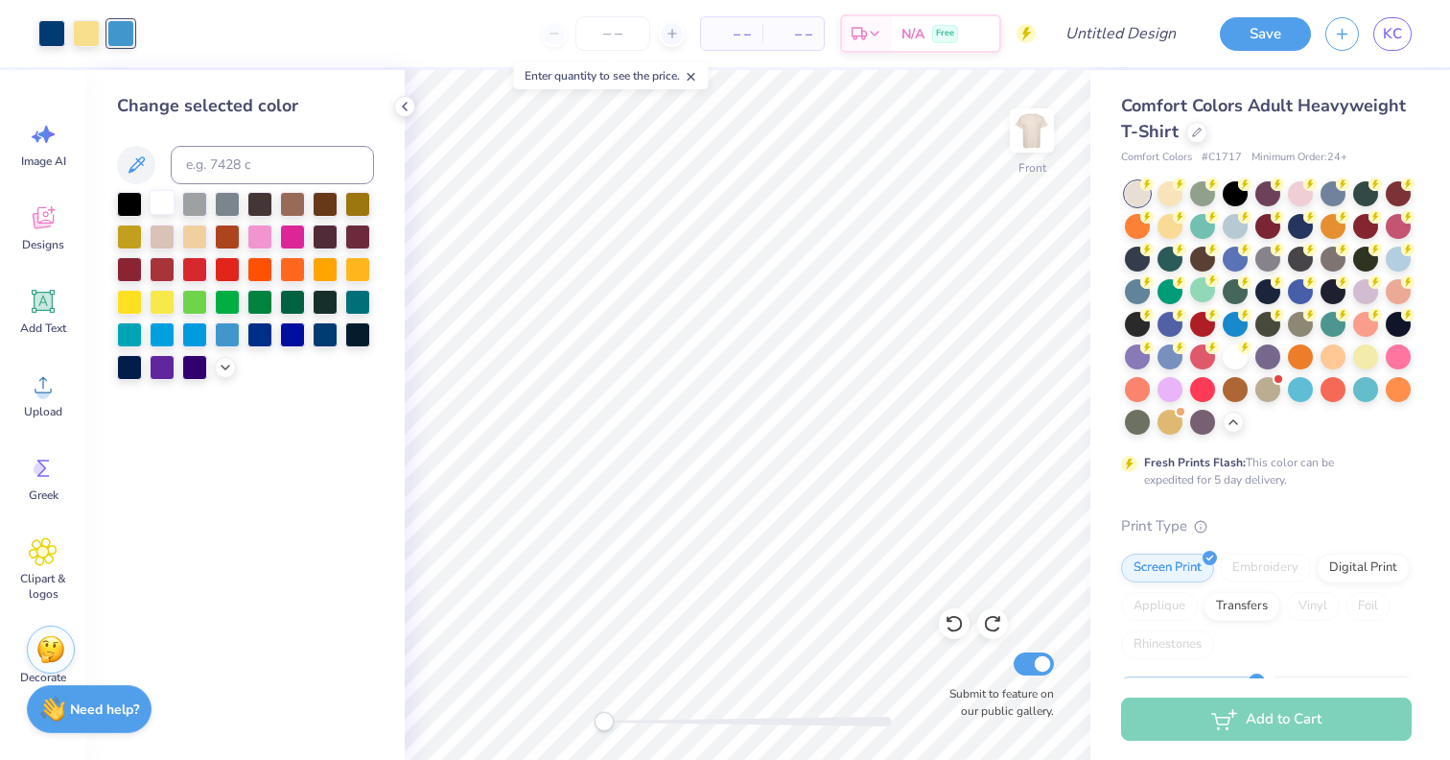
click at [161, 204] on div at bounding box center [162, 202] width 25 height 25
click at [220, 367] on icon at bounding box center [225, 365] width 15 height 15
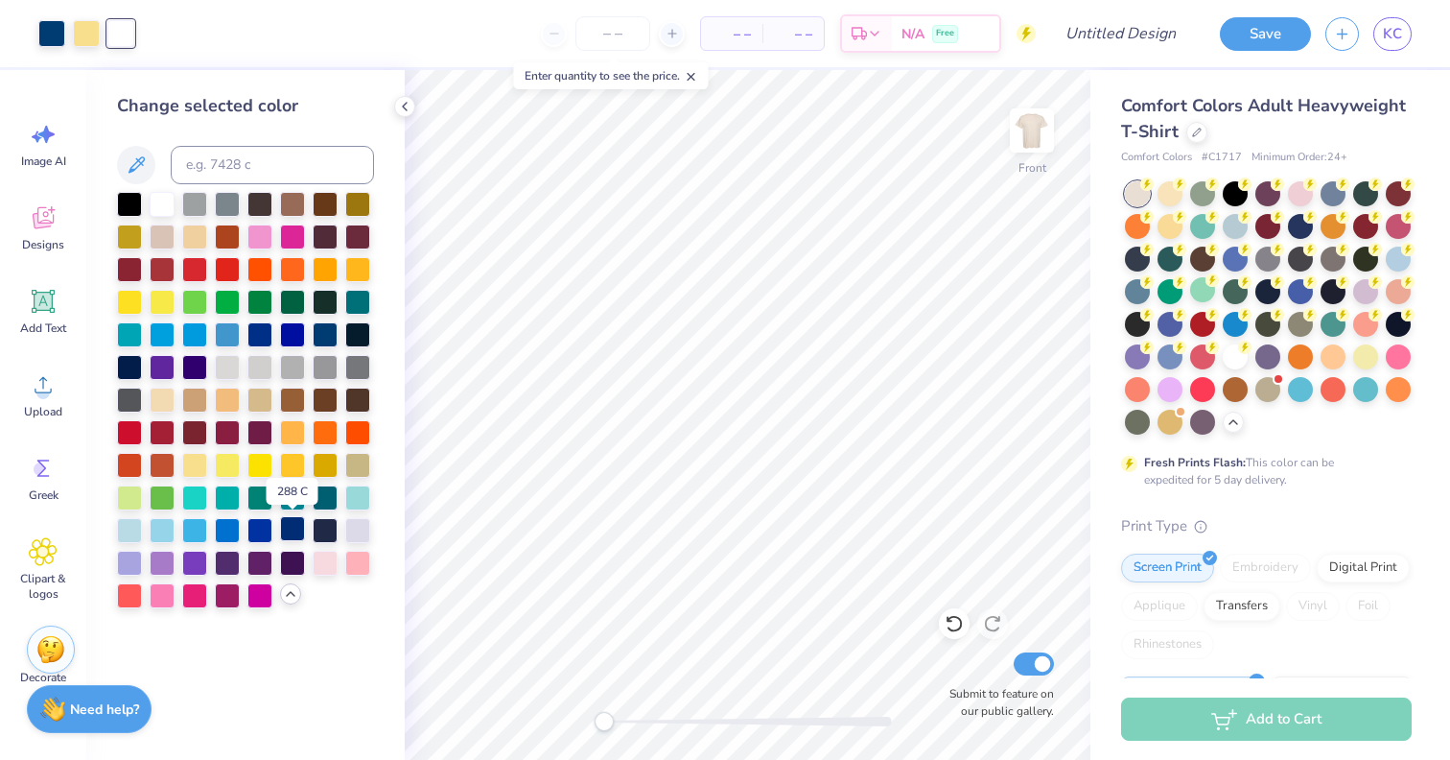
click at [294, 530] on div at bounding box center [292, 528] width 25 height 25
click at [262, 535] on div at bounding box center [259, 528] width 25 height 25
click at [196, 536] on div at bounding box center [194, 528] width 25 height 25
click at [163, 530] on div at bounding box center [162, 528] width 25 height 25
click at [132, 530] on div at bounding box center [129, 528] width 25 height 25
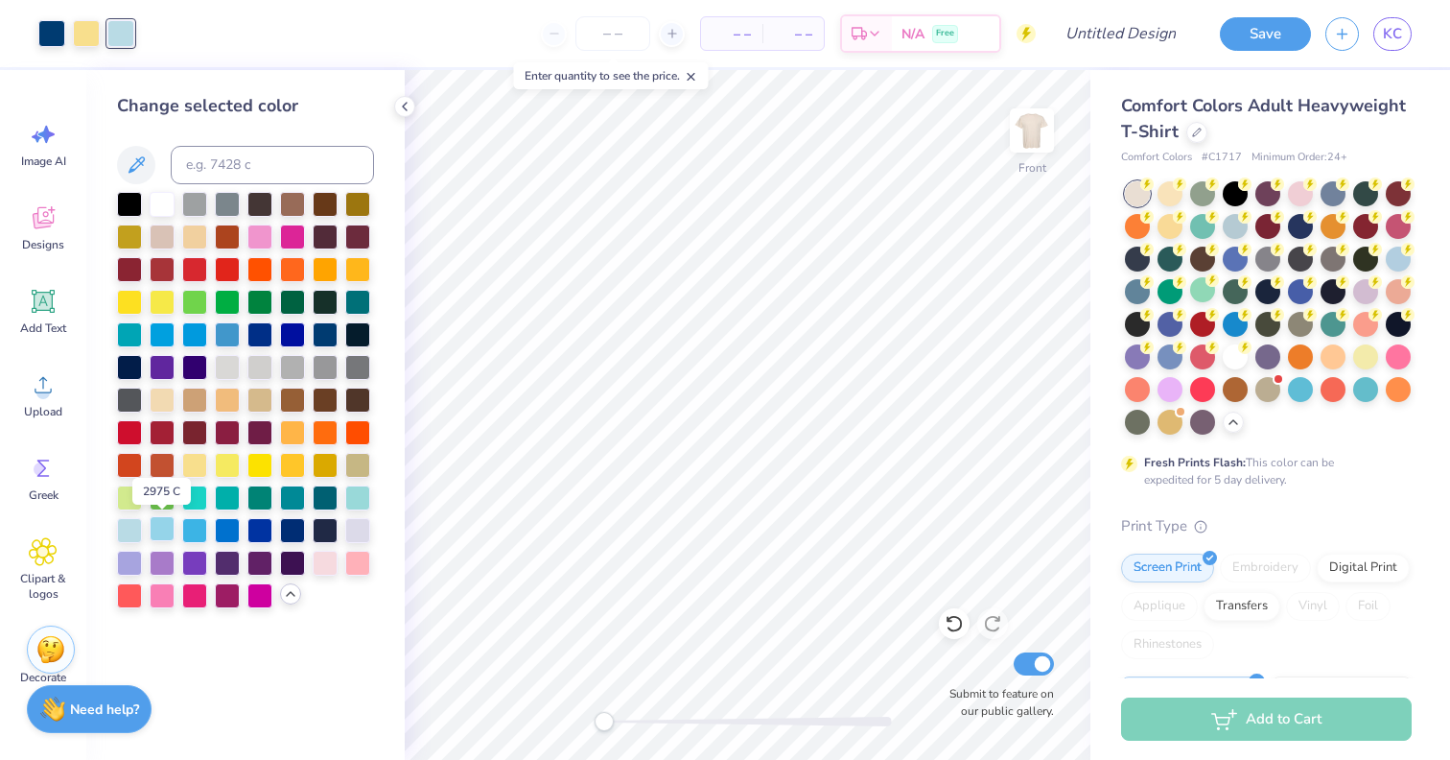
click at [151, 529] on div at bounding box center [162, 528] width 25 height 25
click at [126, 528] on div at bounding box center [129, 528] width 25 height 25
click at [226, 334] on div at bounding box center [227, 332] width 25 height 25
click at [139, 529] on div at bounding box center [129, 528] width 25 height 25
click at [346, 533] on div at bounding box center [357, 528] width 25 height 25
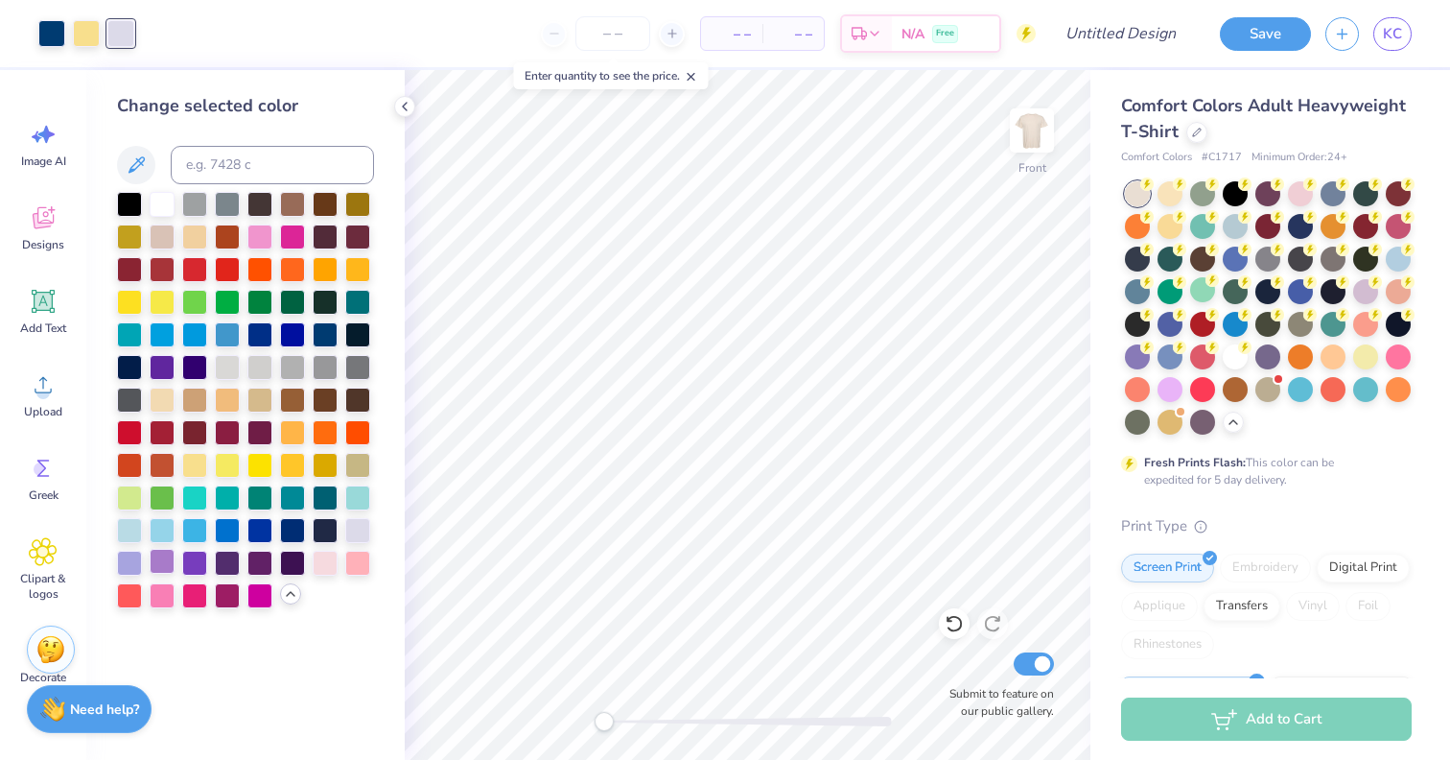
click at [161, 560] on div at bounding box center [162, 561] width 25 height 25
click at [168, 592] on div at bounding box center [162, 593] width 25 height 25
click at [165, 518] on div at bounding box center [162, 528] width 25 height 25
click at [127, 530] on div at bounding box center [129, 528] width 25 height 25
click at [203, 334] on div at bounding box center [194, 332] width 25 height 25
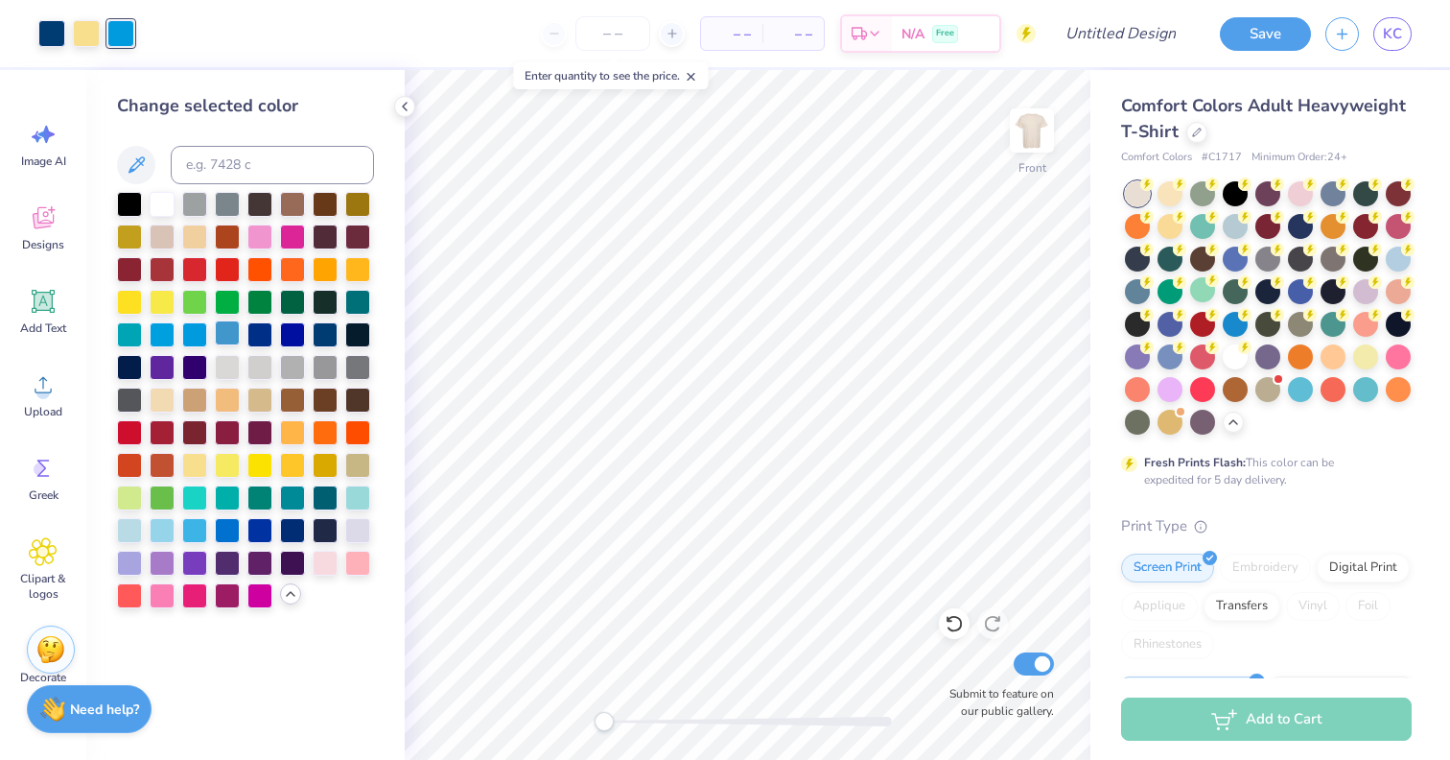
click at [222, 334] on div at bounding box center [227, 332] width 25 height 25
click at [227, 332] on div at bounding box center [227, 332] width 25 height 25
click at [313, 330] on div at bounding box center [325, 332] width 25 height 25
click at [162, 518] on div at bounding box center [162, 528] width 25 height 25
click at [955, 622] on icon at bounding box center [954, 623] width 19 height 19
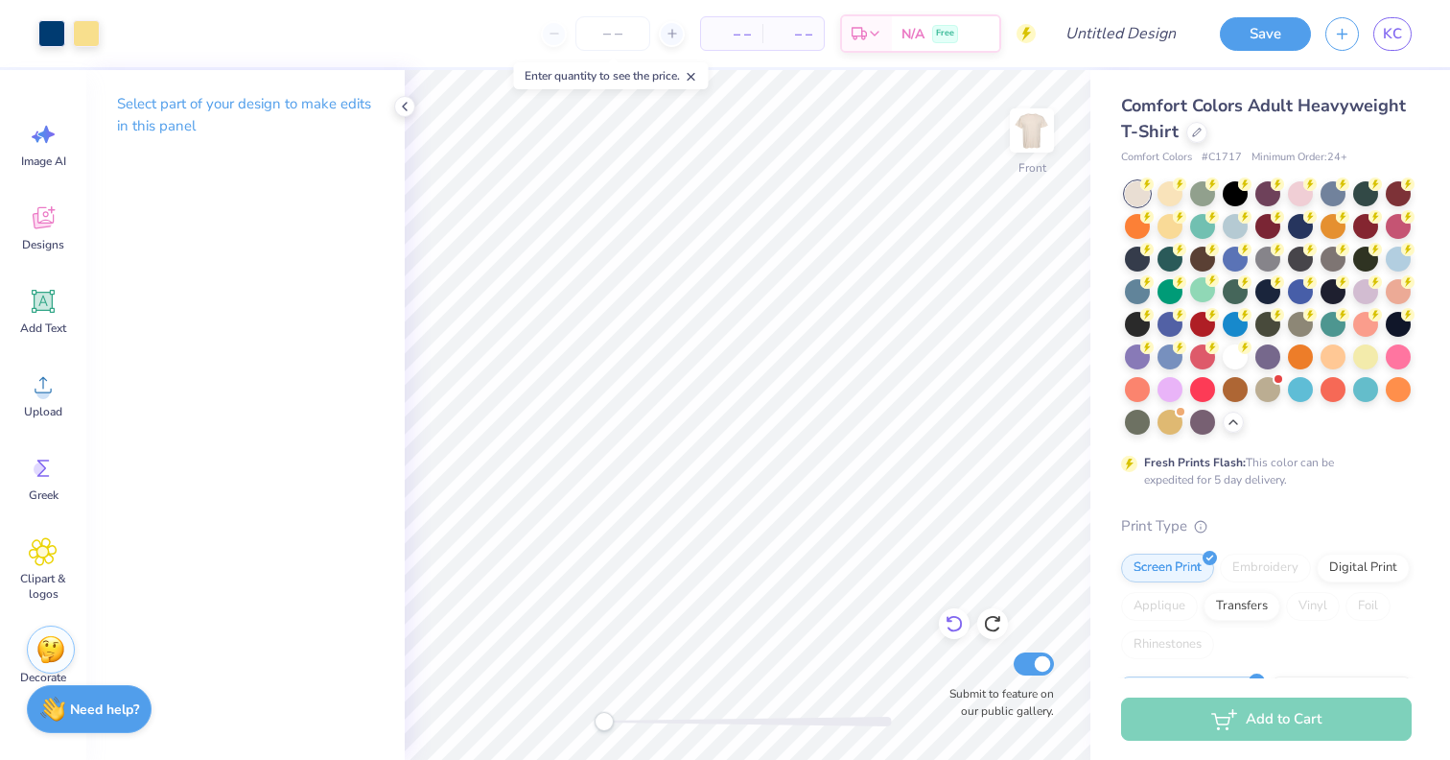
click at [949, 624] on icon at bounding box center [954, 623] width 19 height 19
click at [116, 22] on div at bounding box center [120, 31] width 27 height 27
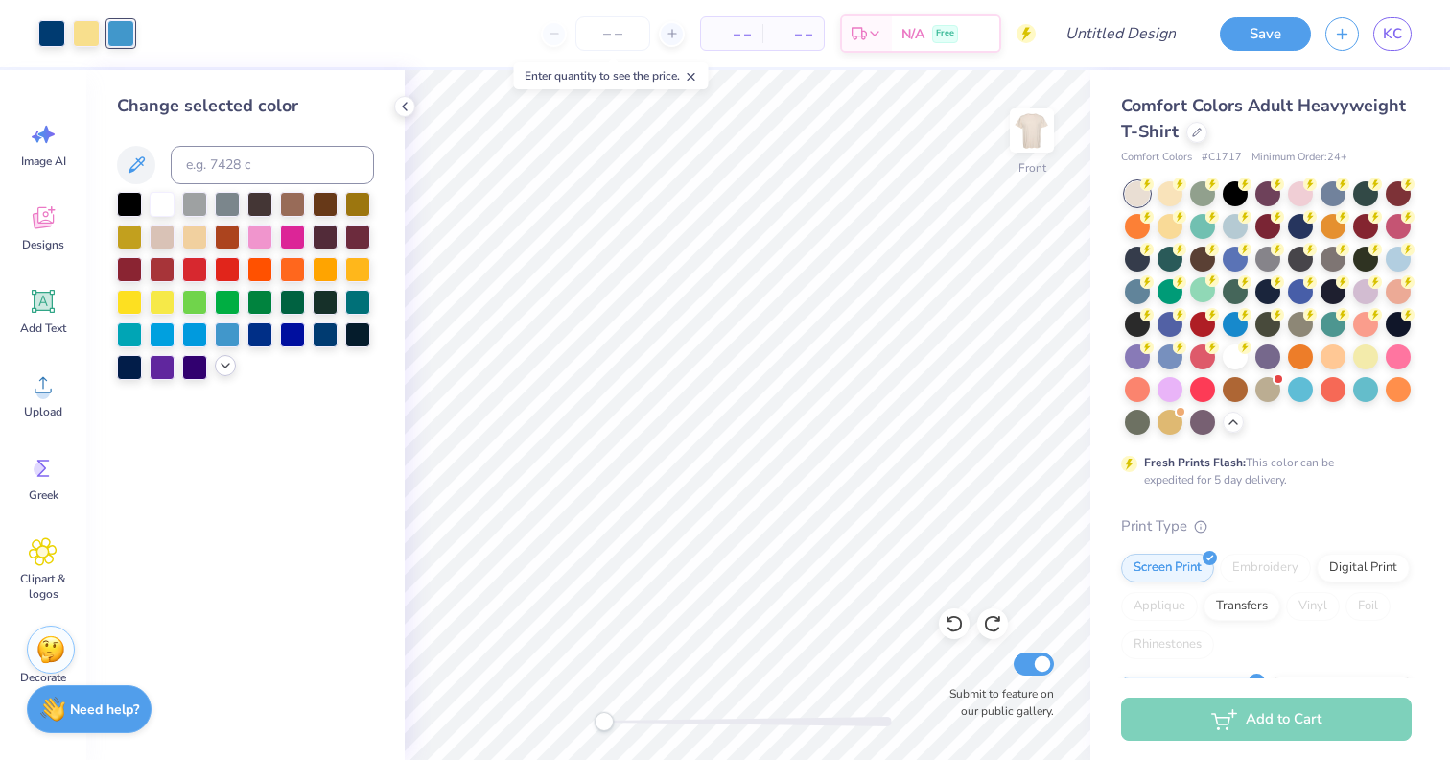
click at [218, 364] on icon at bounding box center [225, 365] width 15 height 15
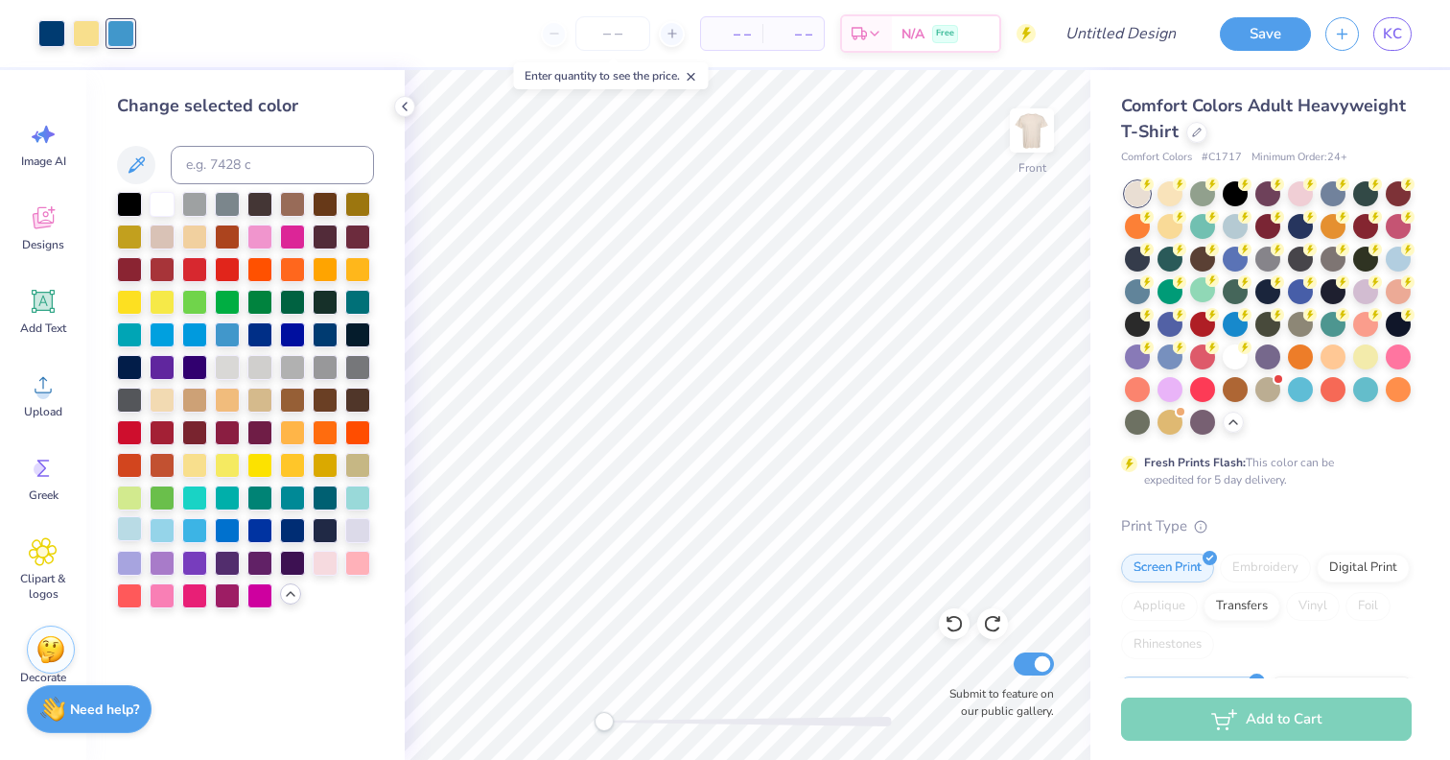
click at [136, 536] on div at bounding box center [129, 528] width 25 height 25
click at [400, 107] on icon at bounding box center [404, 106] width 15 height 15
